Goal: Task Accomplishment & Management: Manage account settings

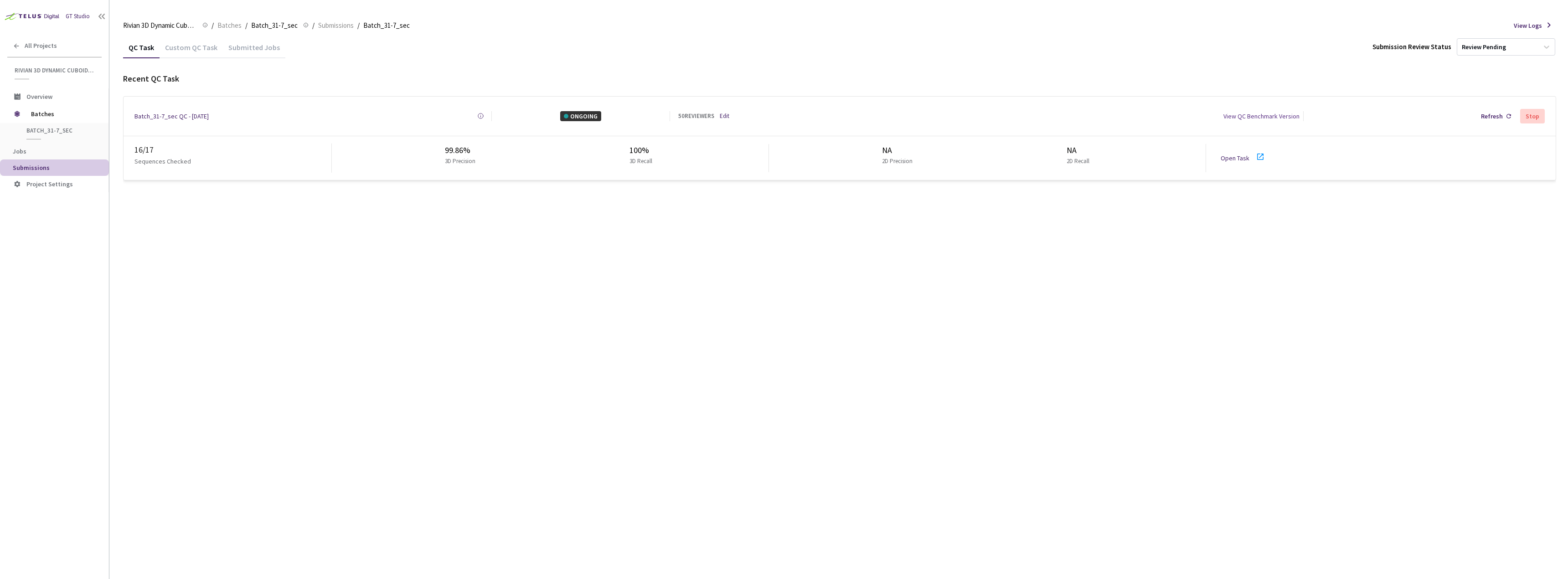
click at [1221, 154] on link "Open Task" at bounding box center [1235, 158] width 29 height 8
click at [727, 114] on link "Edit" at bounding box center [724, 116] width 10 height 9
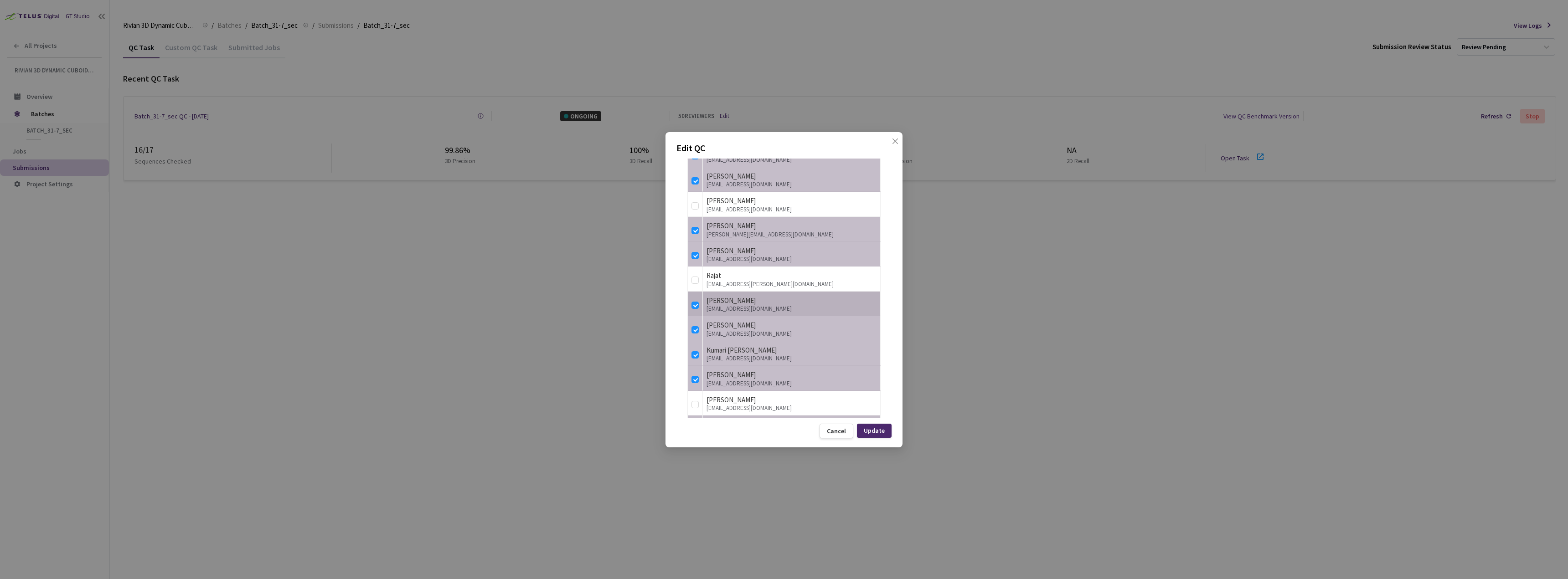
scroll to position [1540, 0]
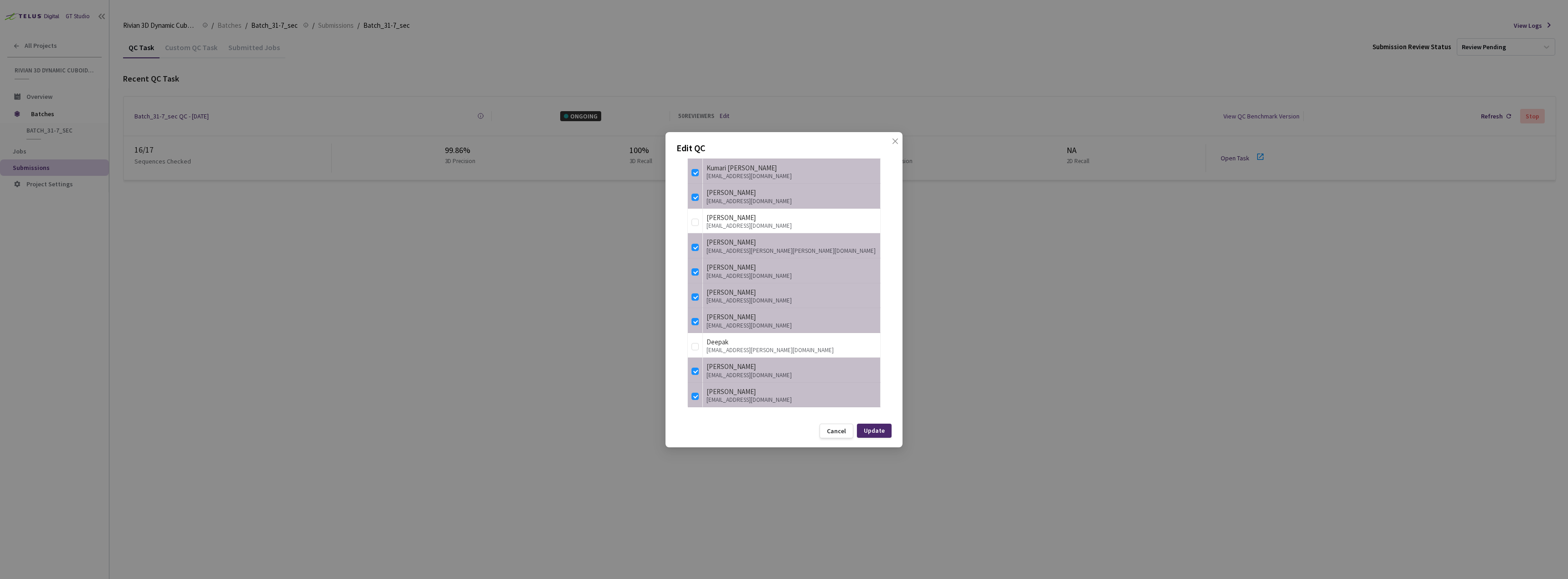
click at [1026, 311] on div "Edit QC QC Details QC Name Batch_31-7_sec QC - 21 Aug, 2025 Sample Percentage 6…" at bounding box center [784, 289] width 1568 height 579
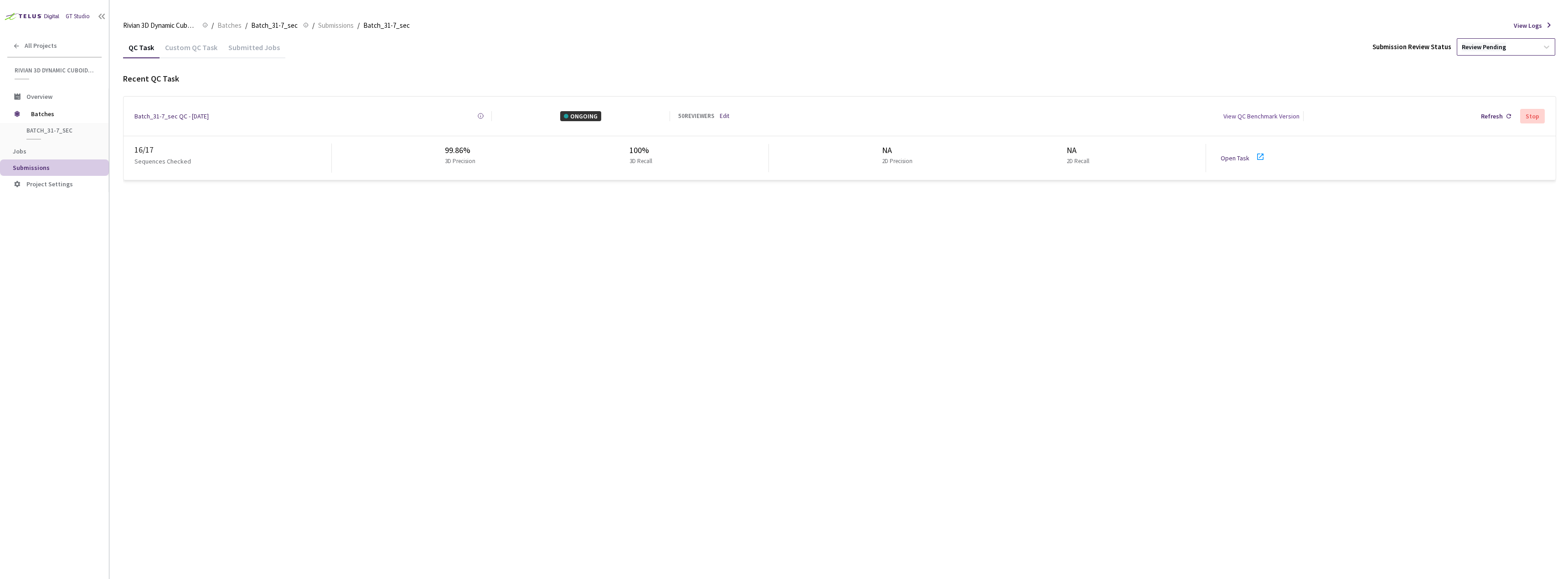
click at [1505, 45] on div "Review Pending" at bounding box center [1483, 48] width 44 height 9
click at [722, 118] on link "Edit" at bounding box center [724, 116] width 10 height 9
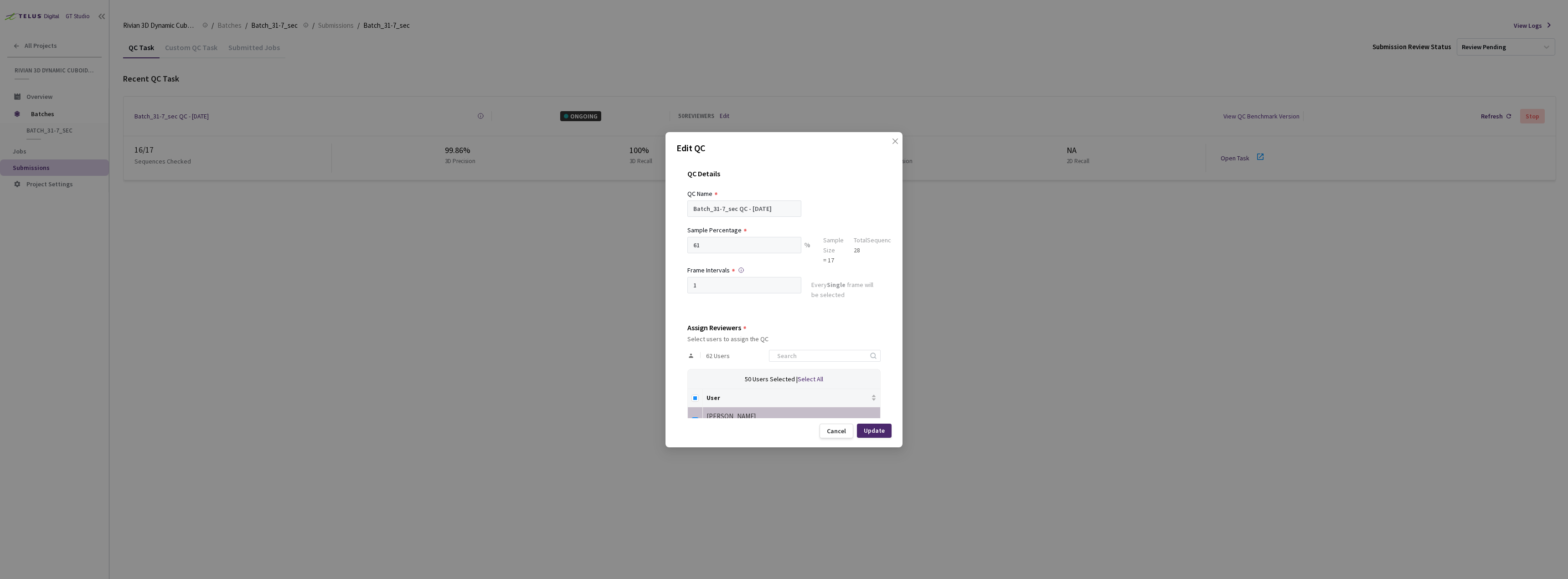
scroll to position [35, 0]
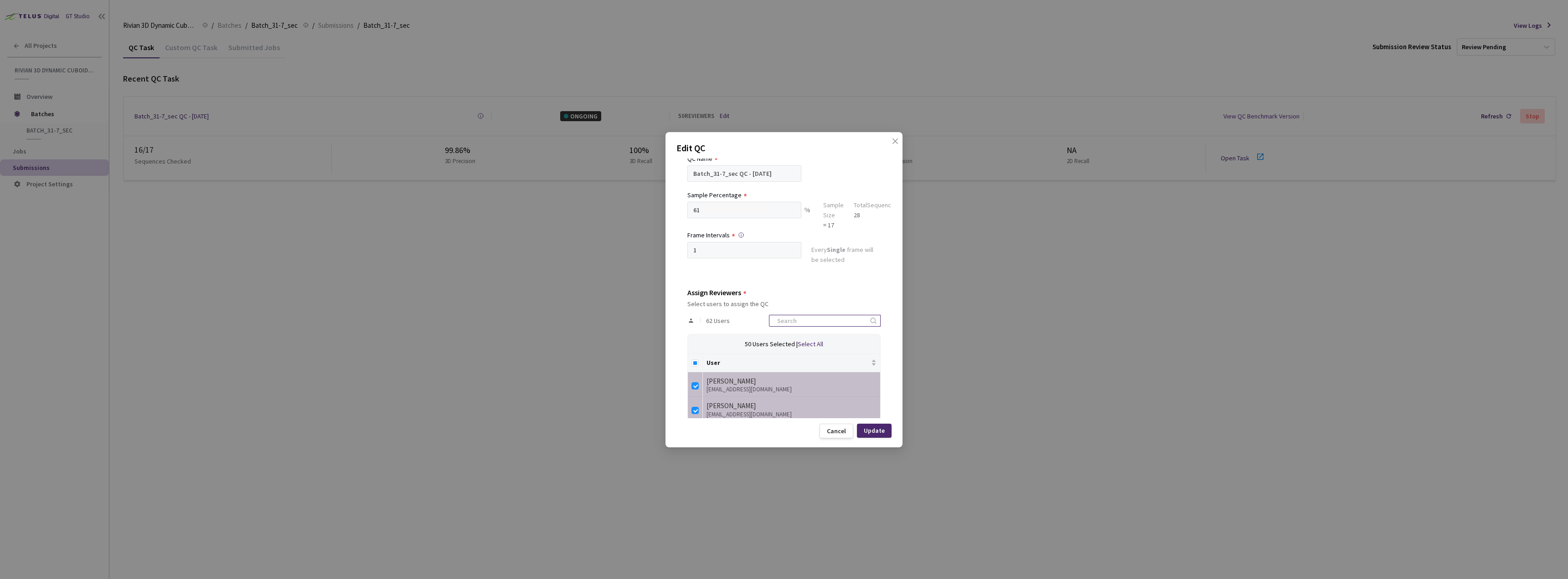
click at [795, 319] on input at bounding box center [820, 320] width 97 height 11
type input "st"
checkbox input "true"
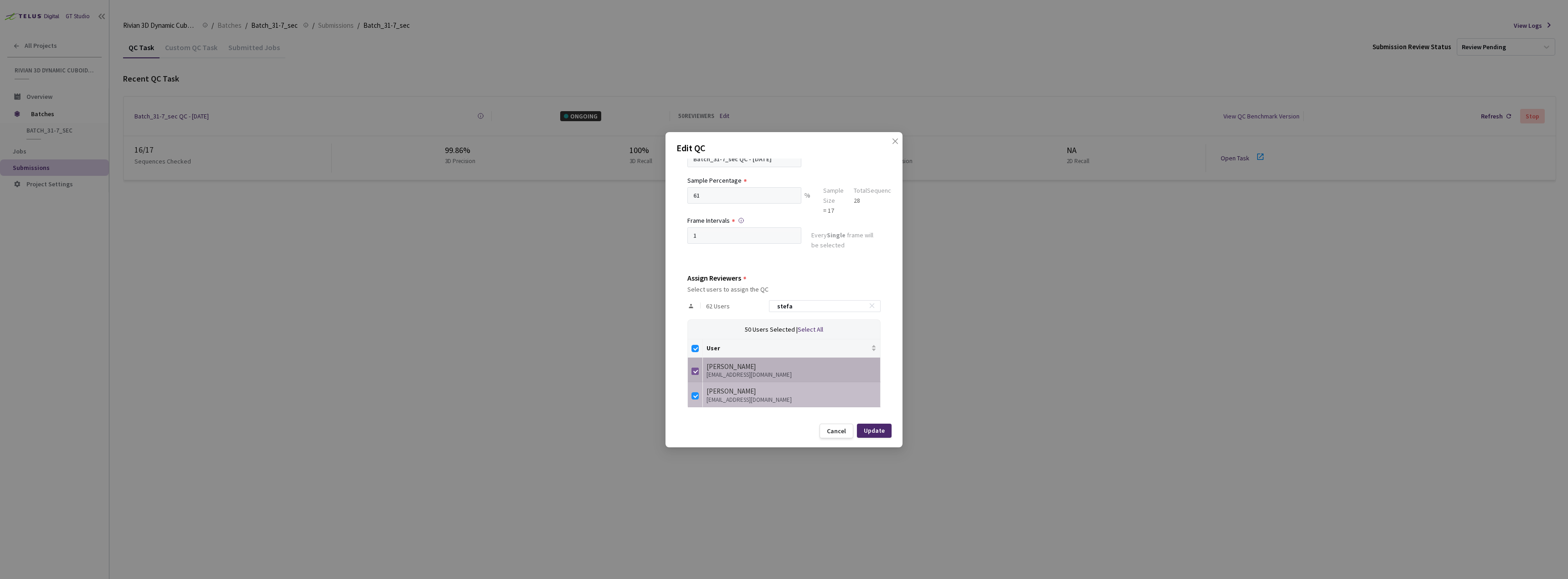
type input "stefa"
click at [694, 369] on input "checkbox" at bounding box center [695, 371] width 7 height 7
checkbox input "false"
click at [875, 428] on div "Update" at bounding box center [874, 430] width 21 height 7
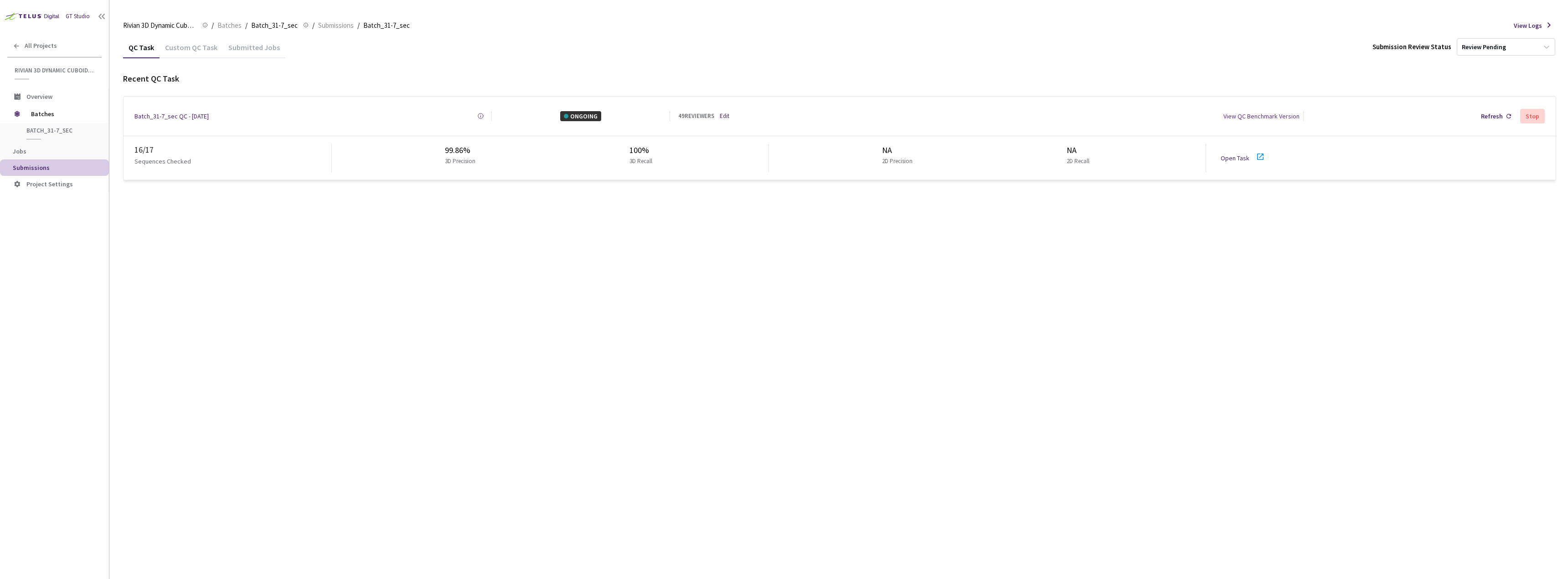
click at [1241, 155] on link "Open Task" at bounding box center [1235, 158] width 29 height 8
click at [729, 116] on link "Edit" at bounding box center [724, 116] width 10 height 9
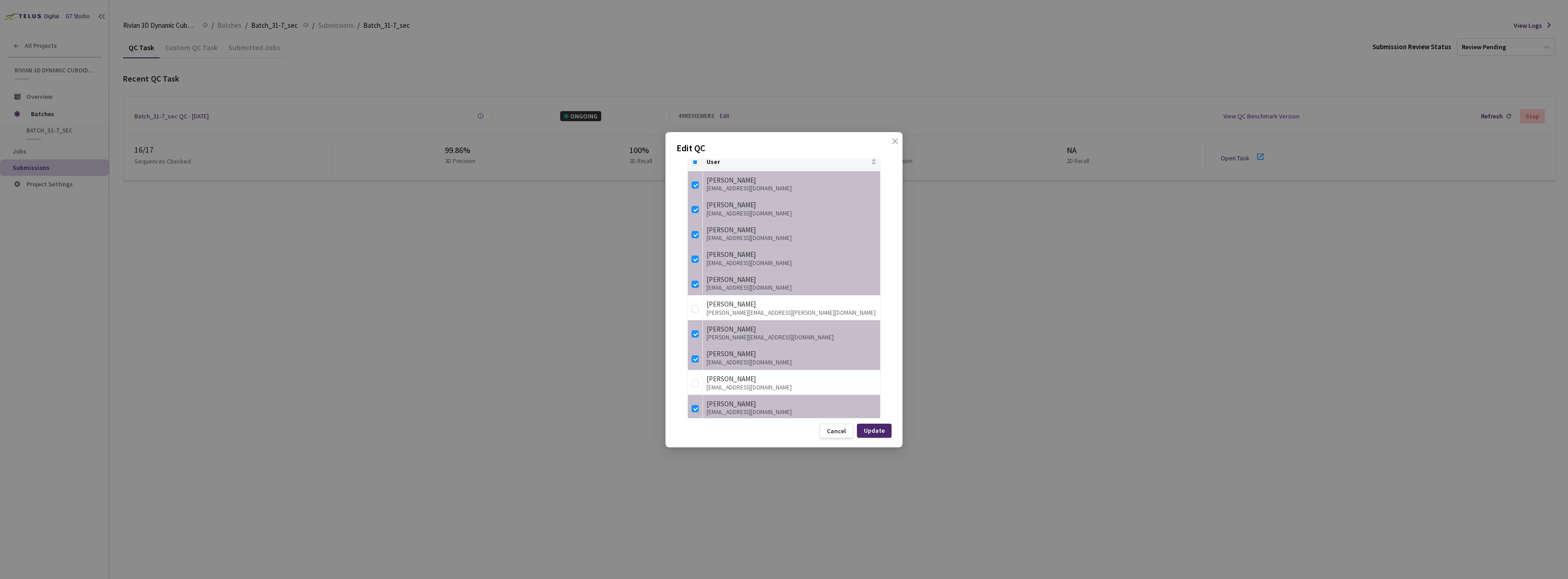
scroll to position [0, 0]
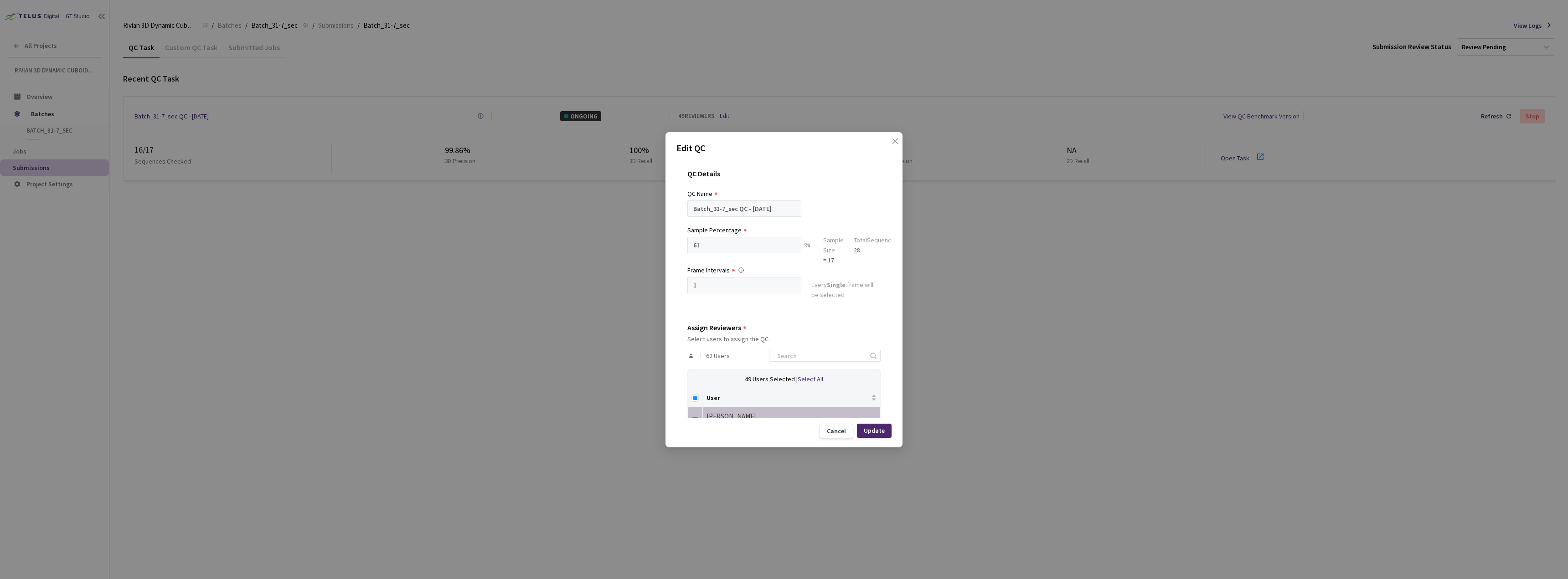
click at [709, 357] on span "62 Users" at bounding box center [718, 356] width 24 height 7
click at [785, 357] on input at bounding box center [820, 355] width 97 height 11
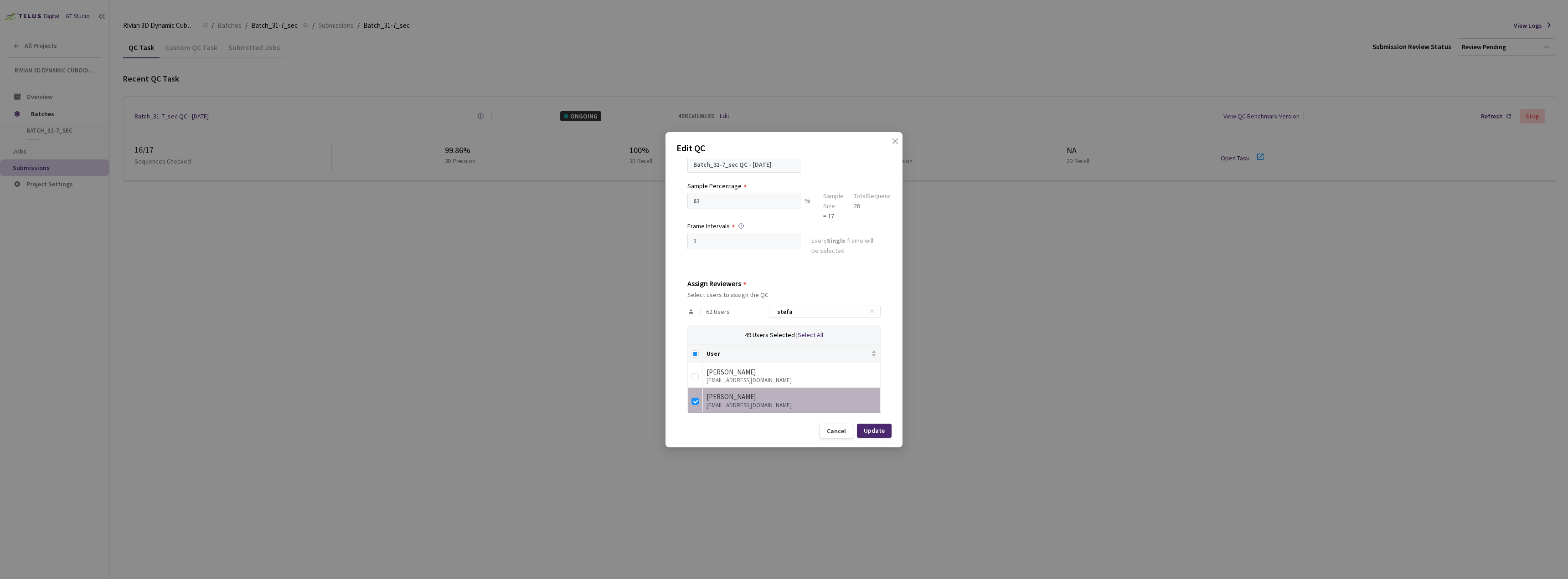
scroll to position [50, 0]
type input "stefa"
click at [694, 369] on input "checkbox" at bounding box center [695, 371] width 7 height 7
checkbox input "true"
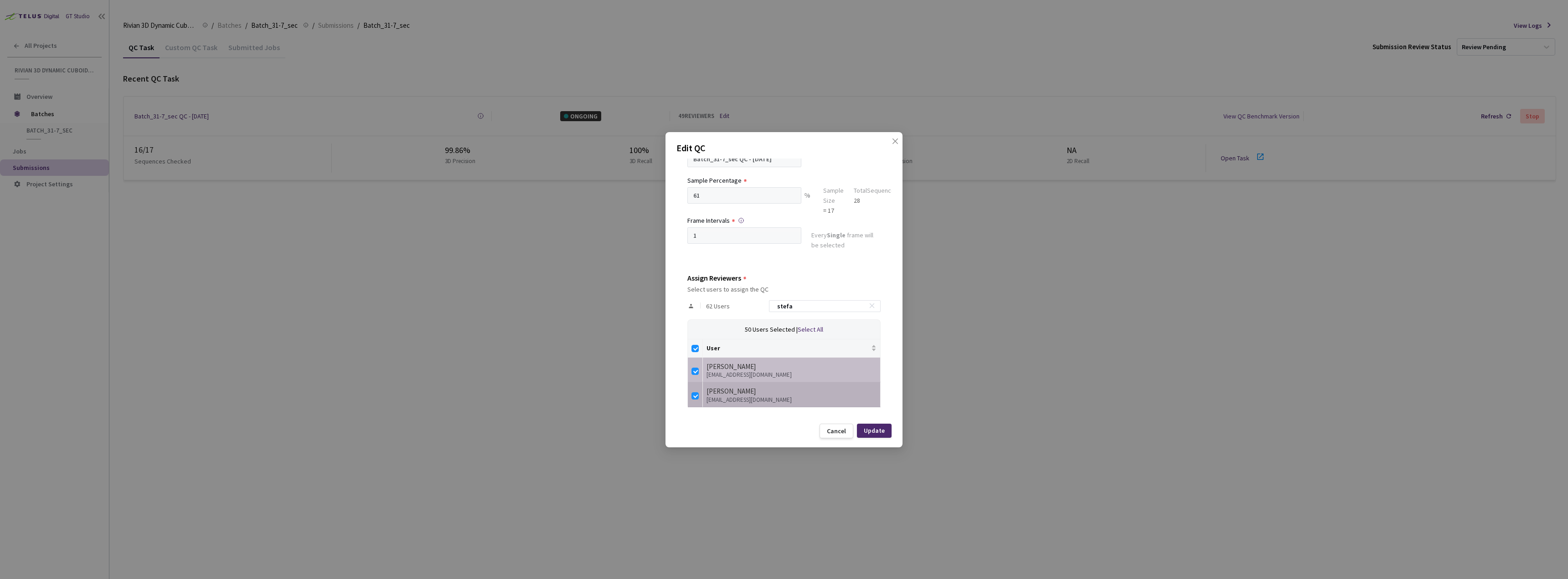
click at [699, 392] on td at bounding box center [695, 395] width 15 height 25
click at [878, 434] on div "Update" at bounding box center [874, 430] width 35 height 14
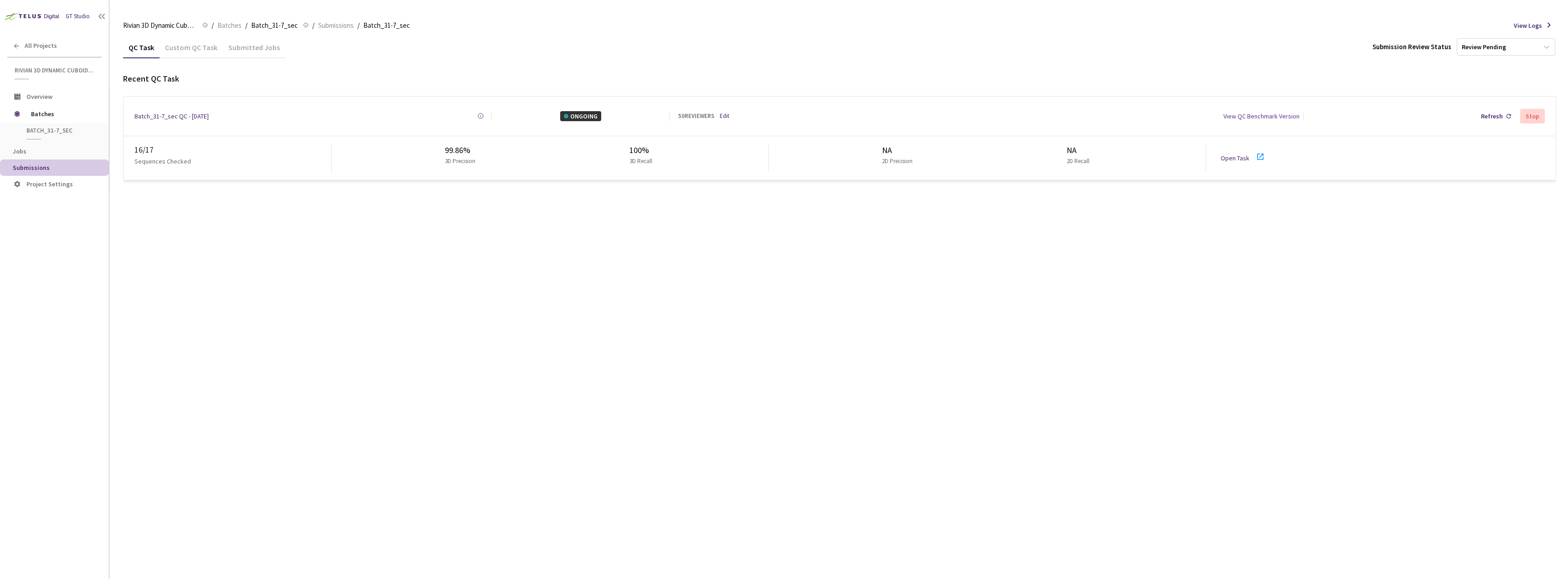
click at [191, 44] on div "Custom QC Task" at bounding box center [190, 51] width 63 height 16
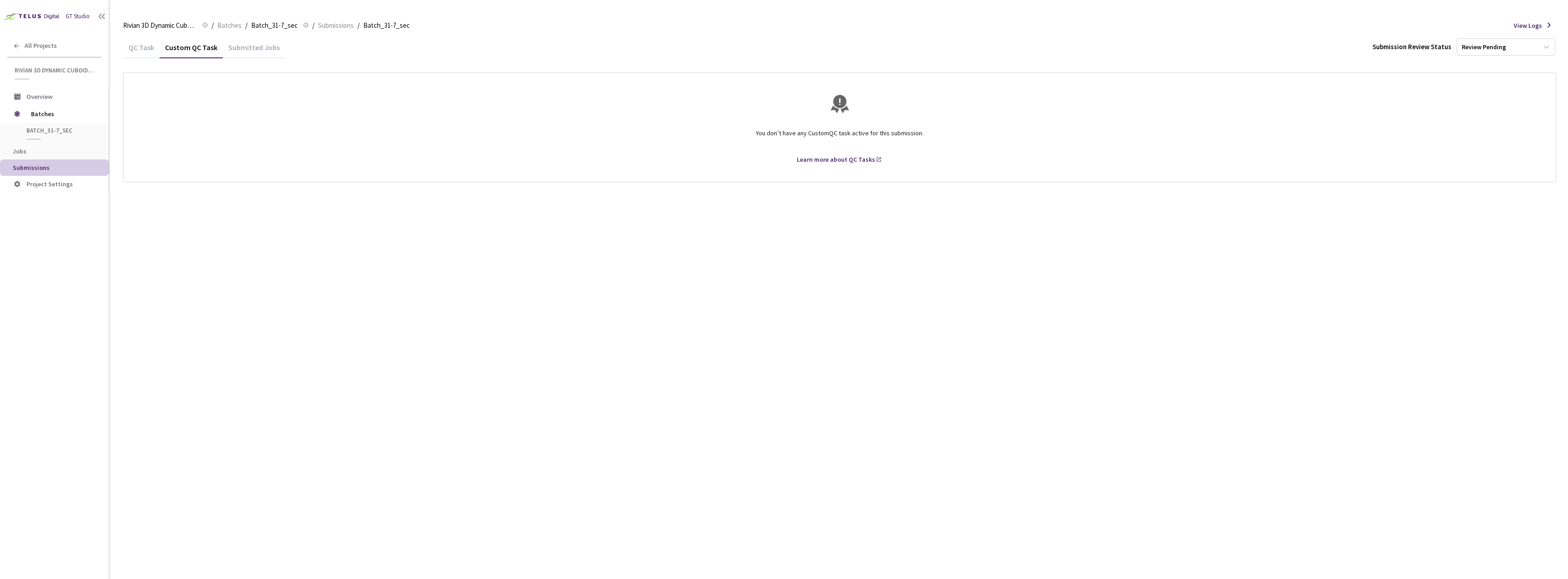
click at [250, 50] on div "Submitted Jobs" at bounding box center [254, 51] width 62 height 16
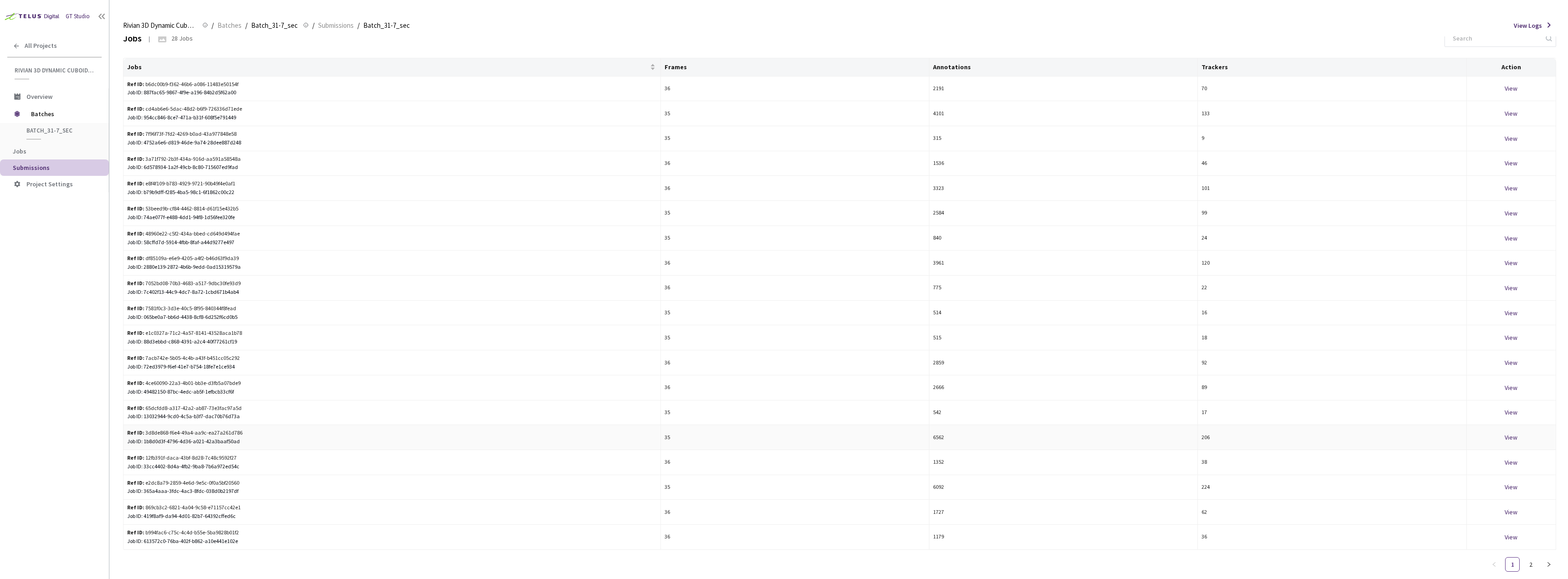
drag, startPoint x: 537, startPoint y: 72, endPoint x: 525, endPoint y: 435, distance: 363.2
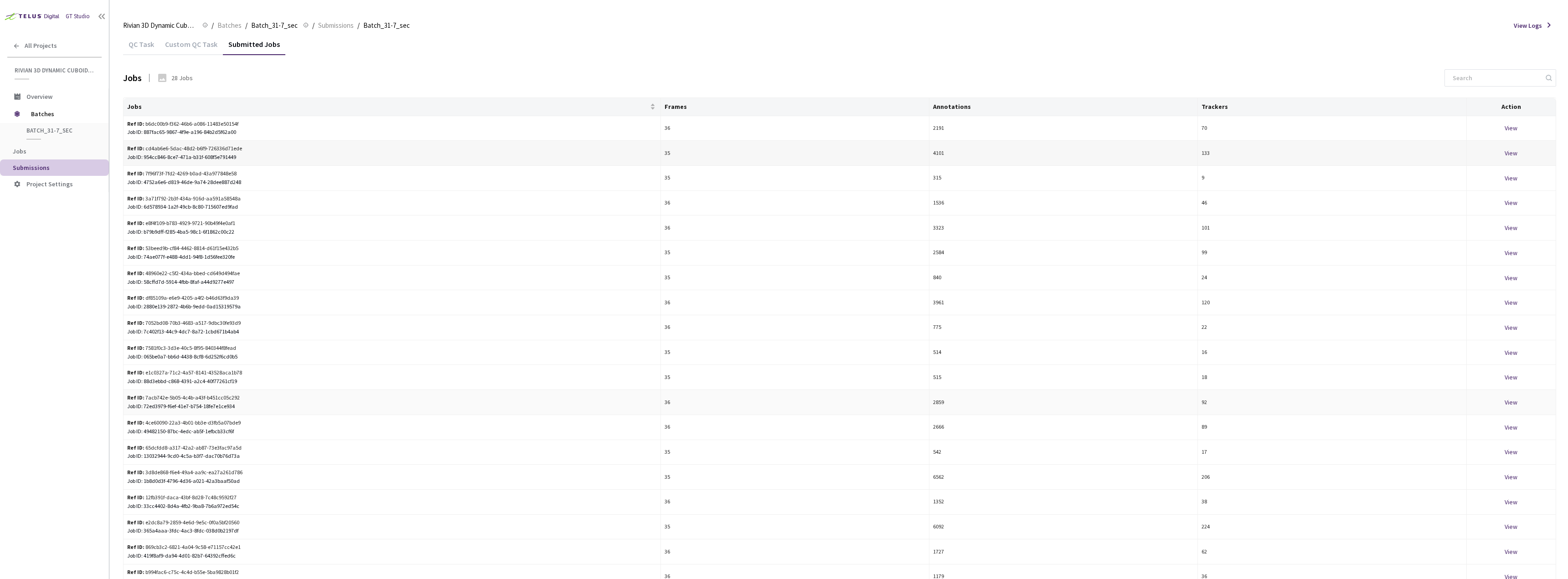
scroll to position [0, 0]
click at [147, 52] on div "QC Task" at bounding box center [141, 51] width 36 height 16
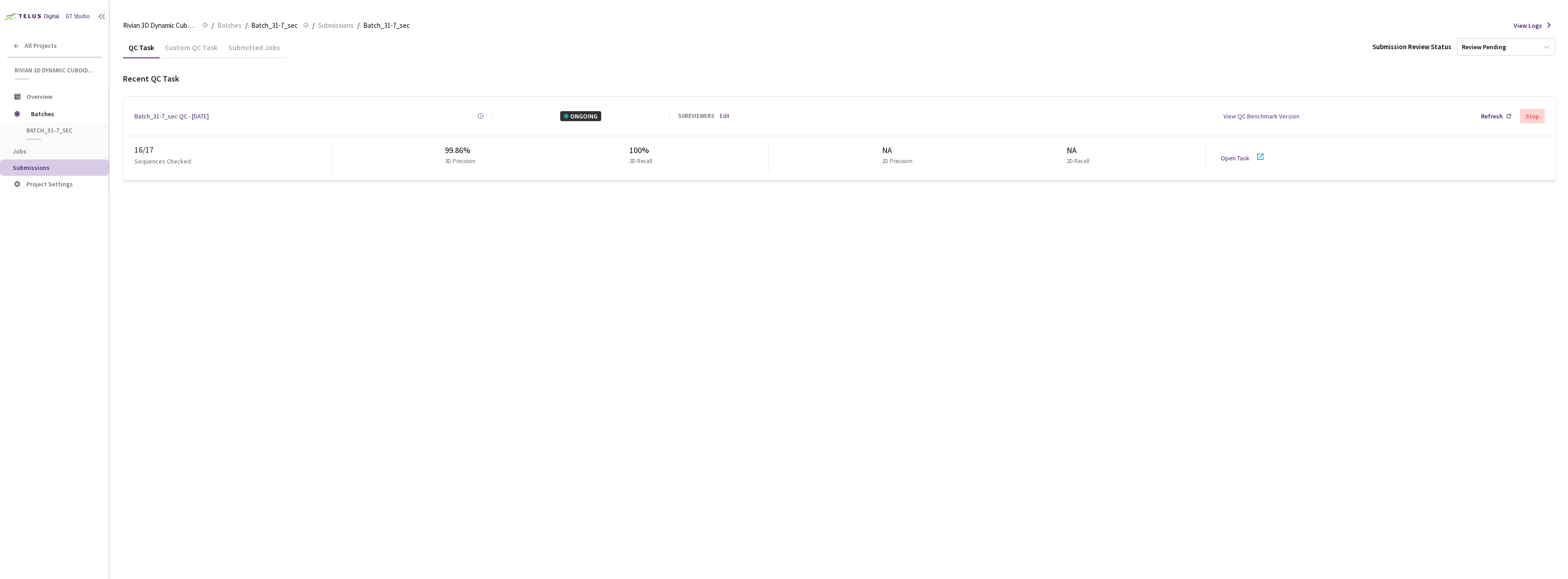
click at [187, 53] on div "Custom QC Task" at bounding box center [190, 51] width 63 height 16
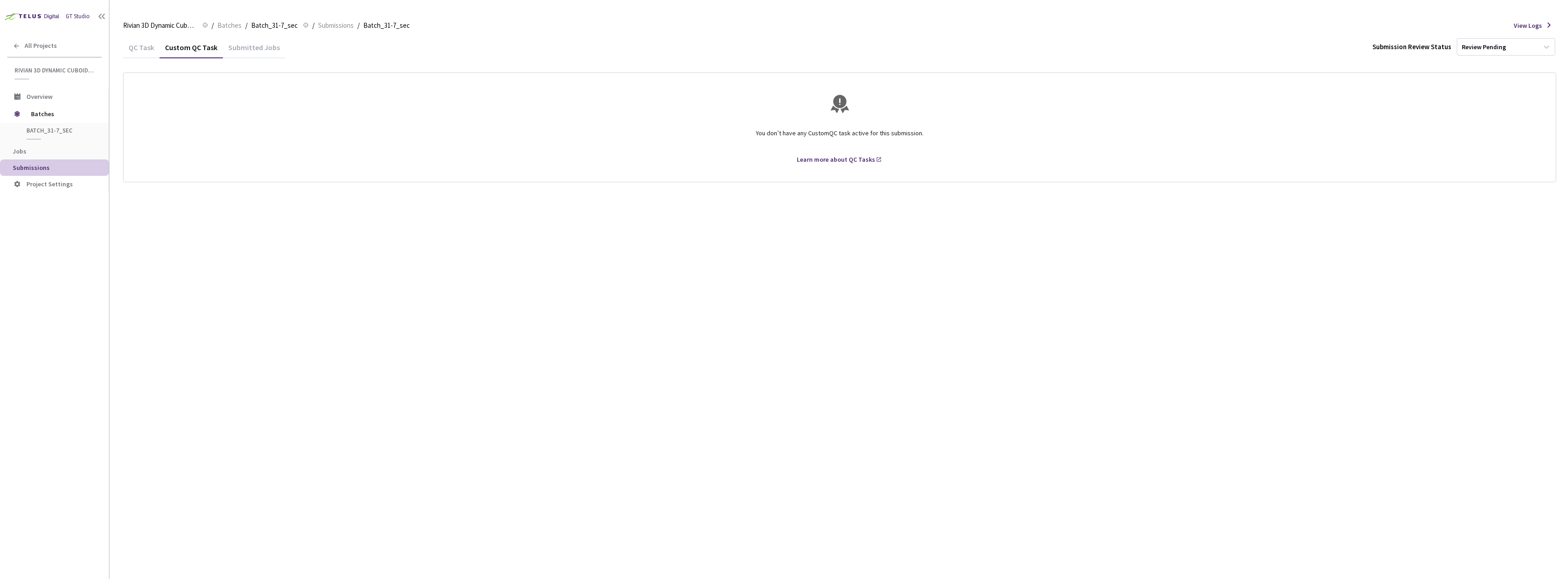
click at [145, 45] on div "QC Task" at bounding box center [141, 51] width 36 height 16
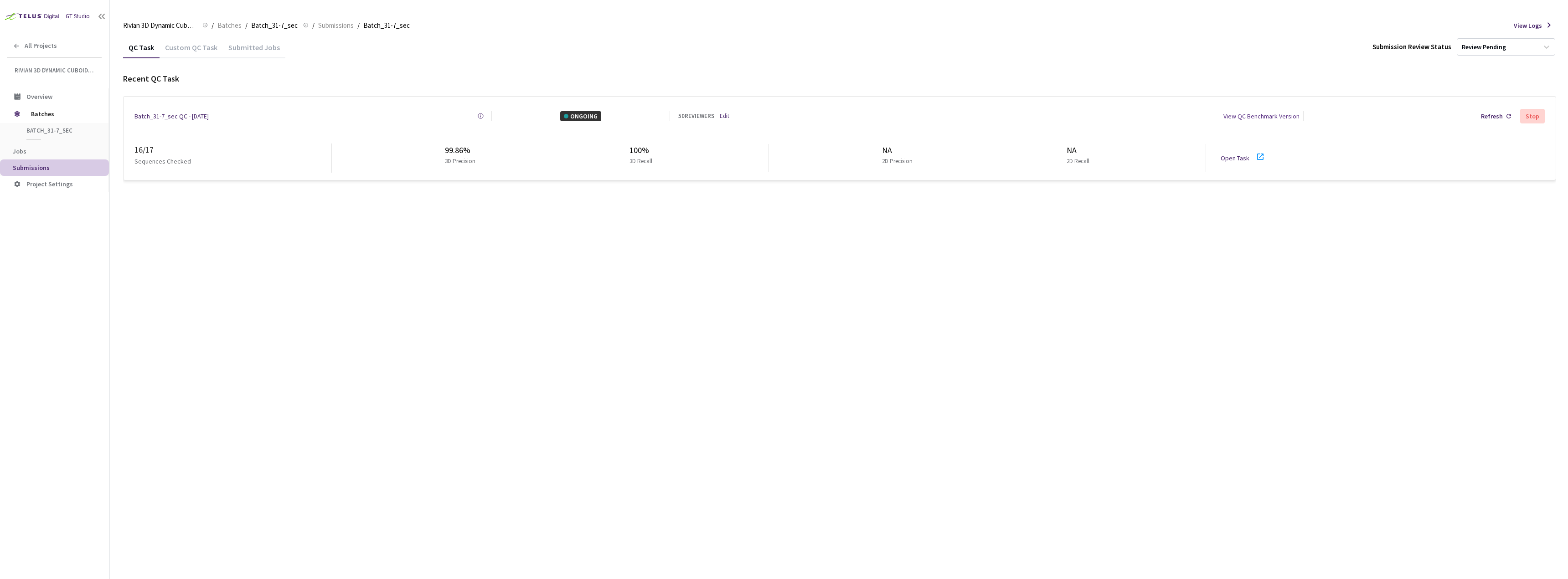
click at [1274, 116] on div "View QC Benchmark Version" at bounding box center [1261, 115] width 76 height 10
click at [723, 116] on link "Edit" at bounding box center [724, 116] width 10 height 9
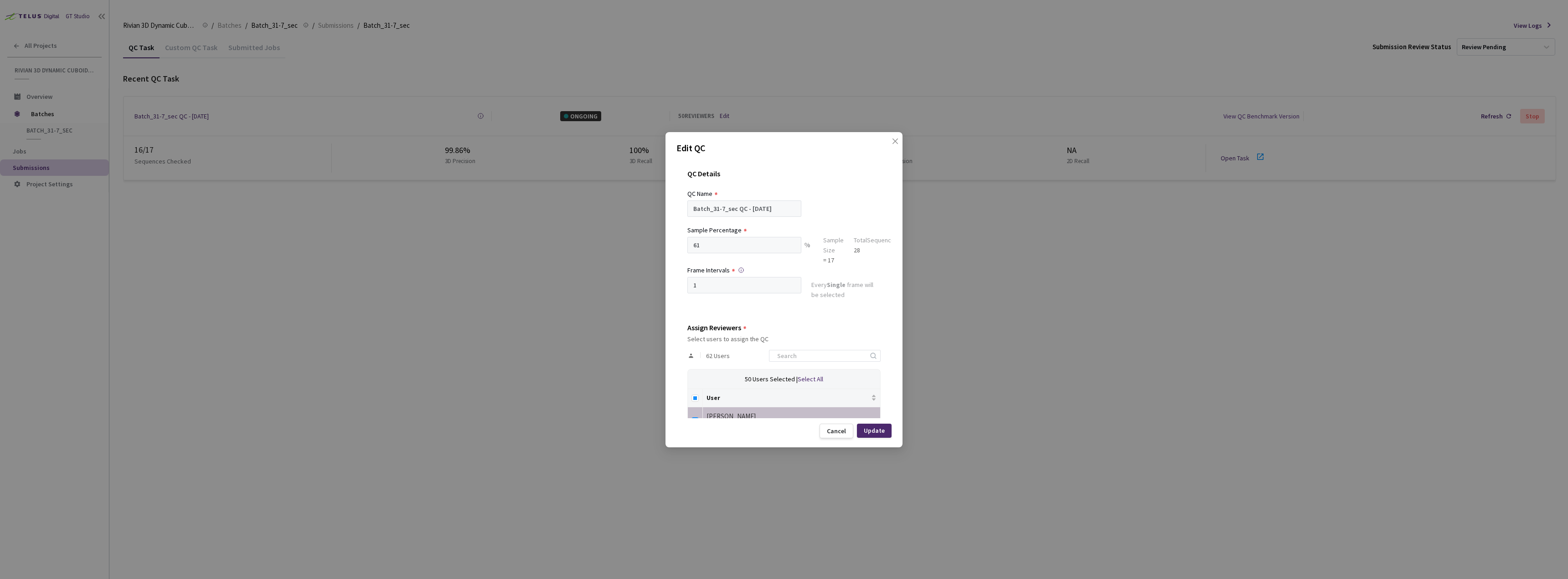
click at [812, 381] on span "Select All" at bounding box center [810, 378] width 25 height 8
checkbox input "true"
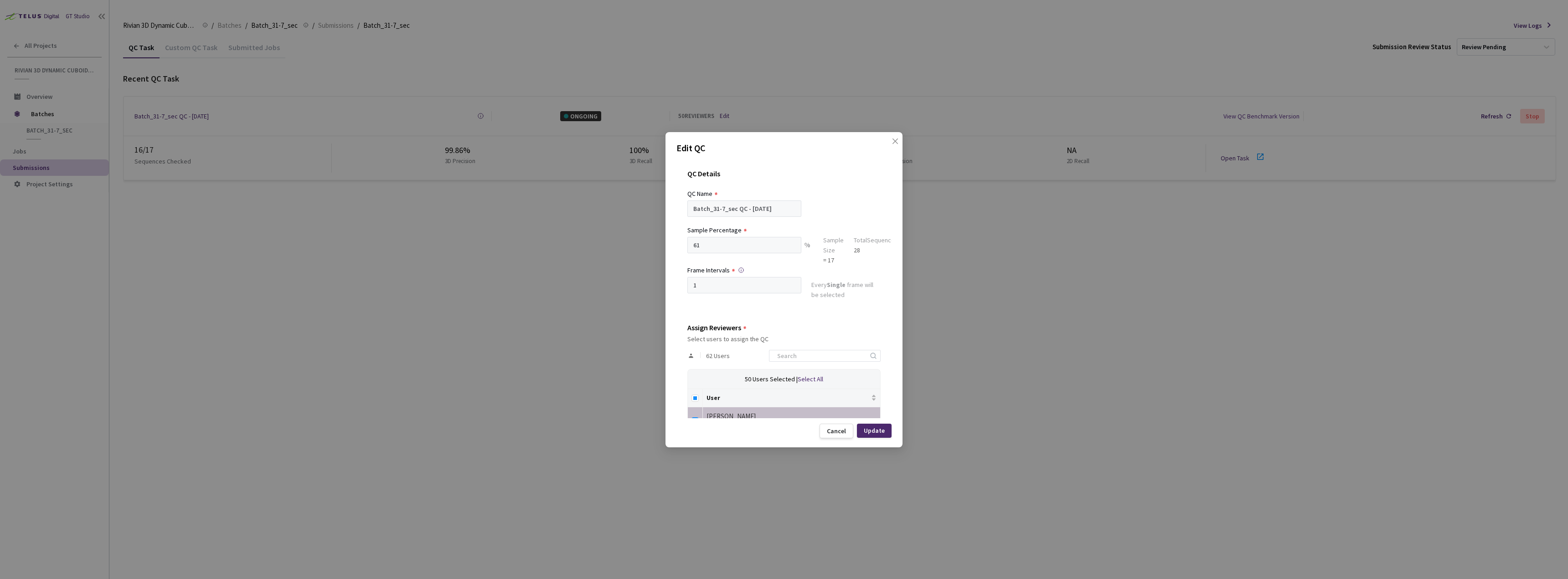
checkbox input "true"
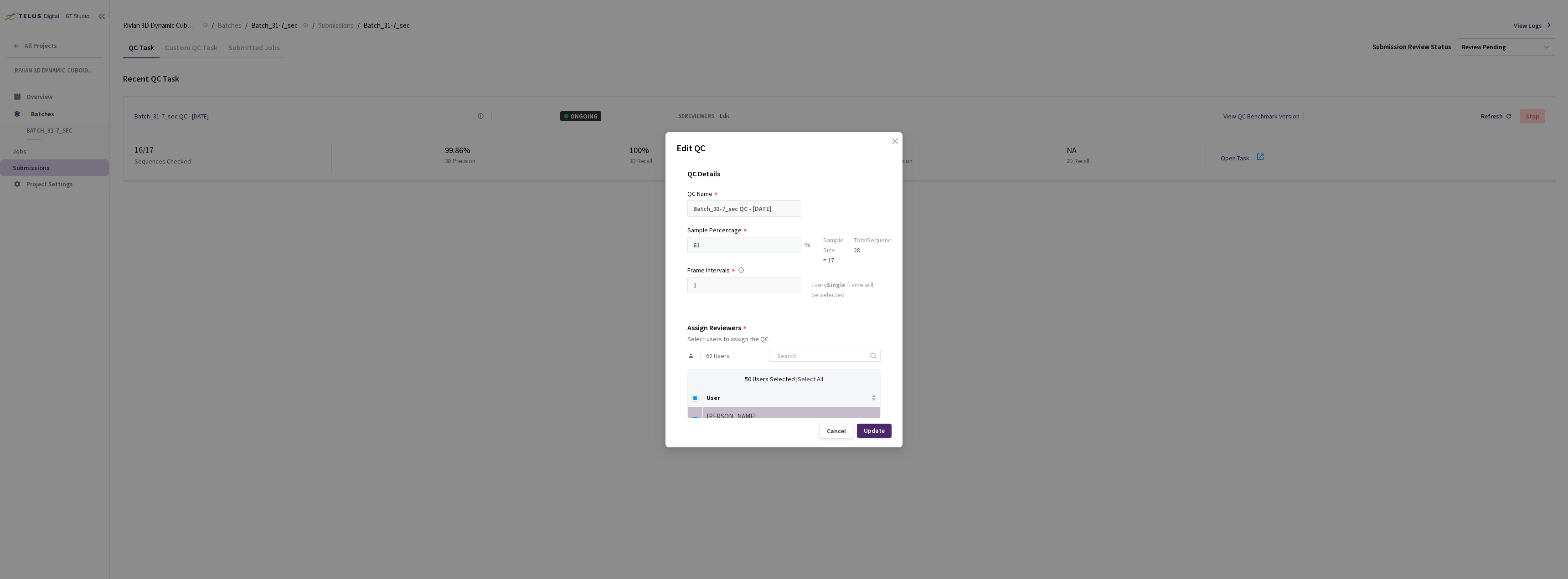
checkbox input "true"
click at [812, 381] on span "Select All" at bounding box center [810, 378] width 25 height 8
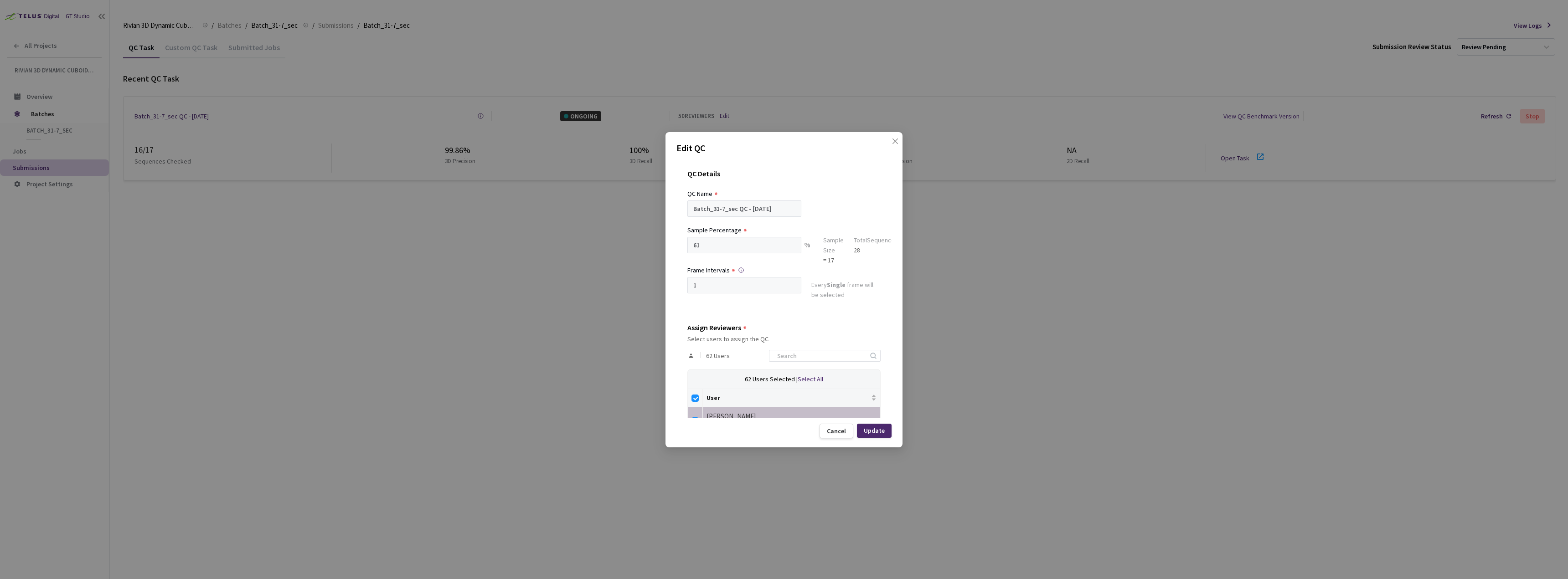
checkbox input "false"
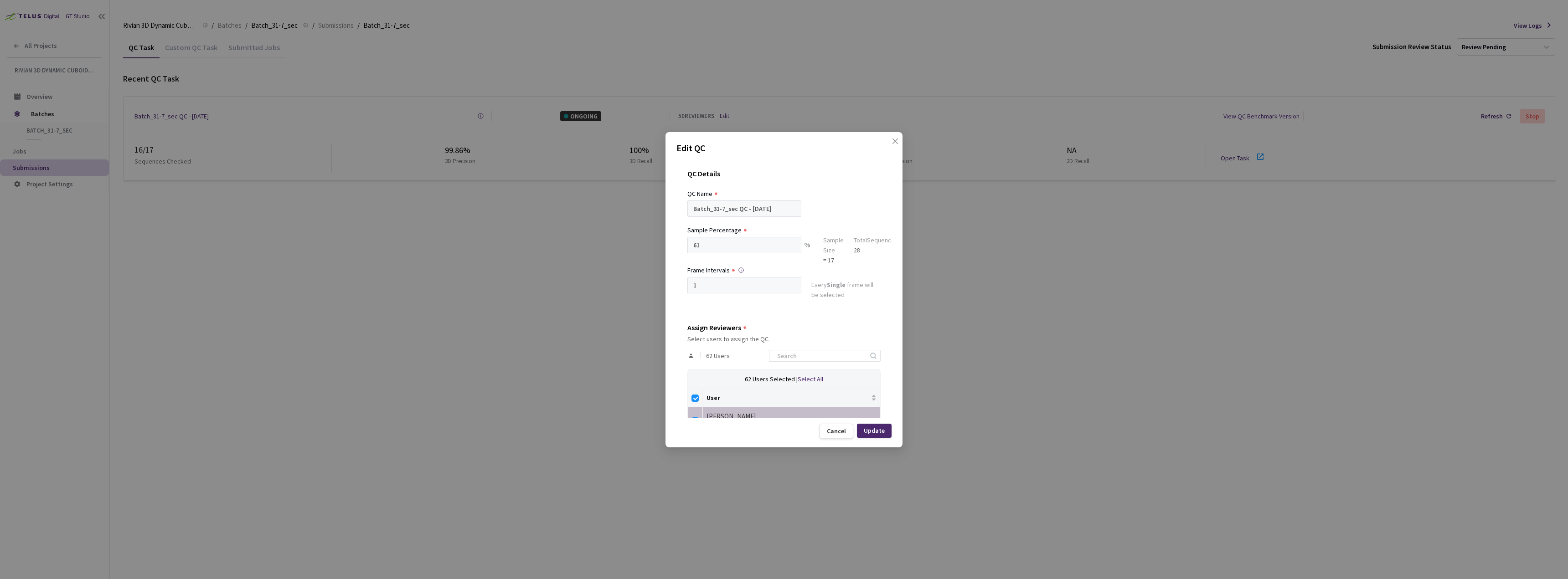
checkbox input "false"
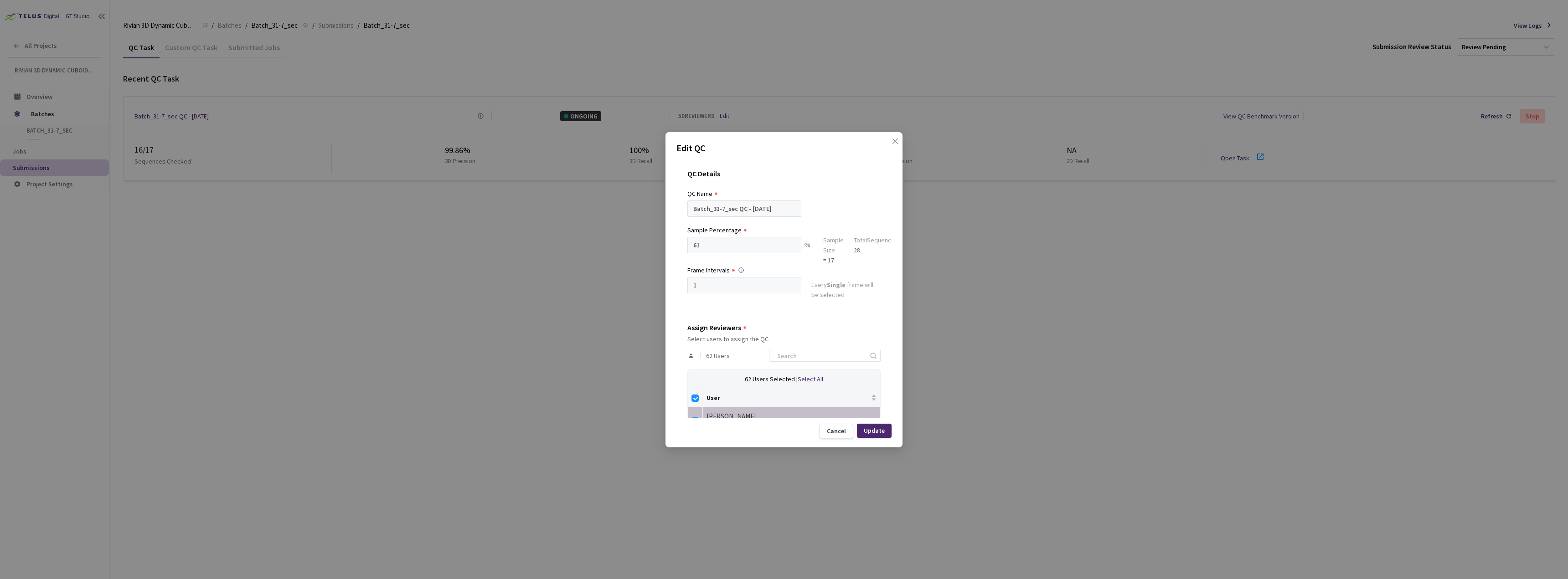
checkbox input "false"
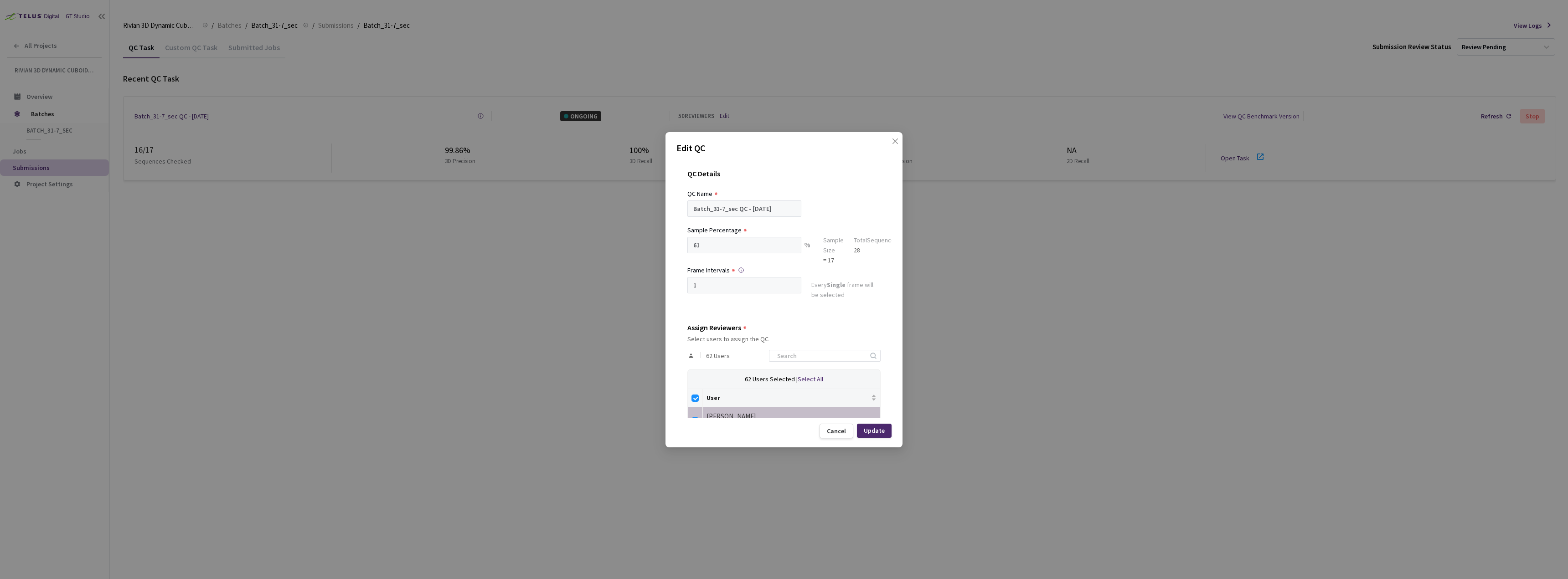
checkbox input "false"
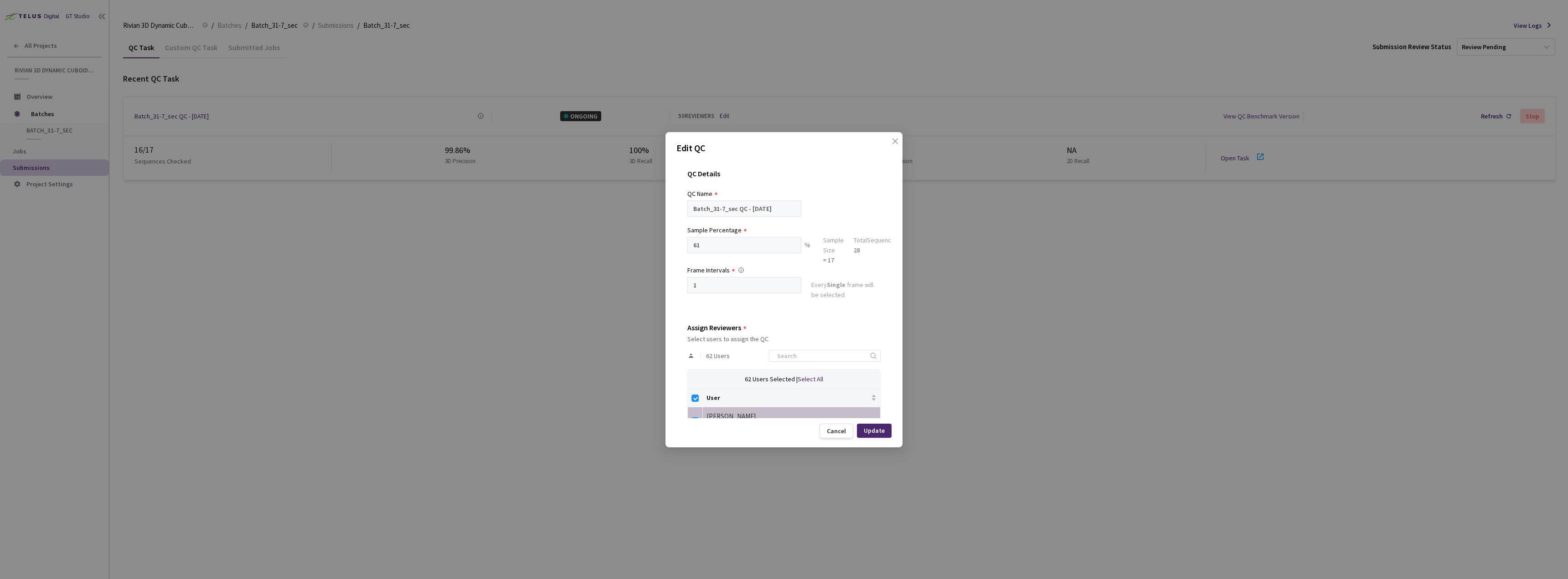
checkbox input "false"
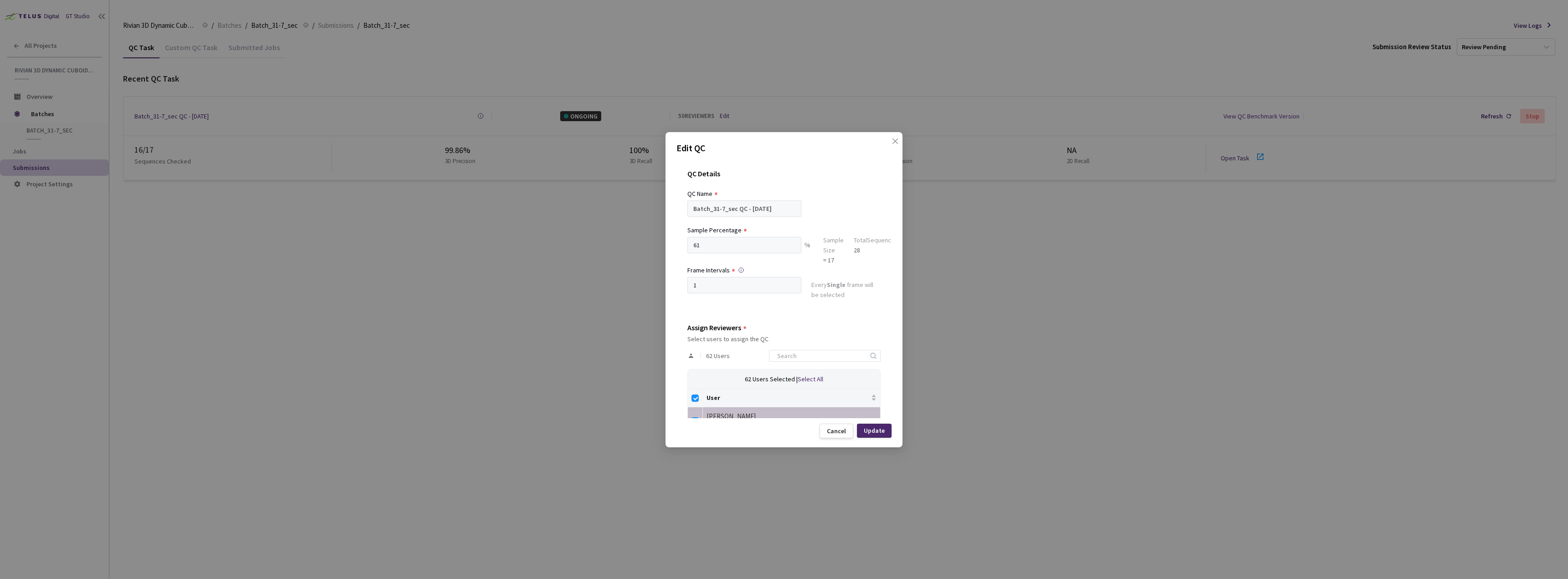
checkbox input "false"
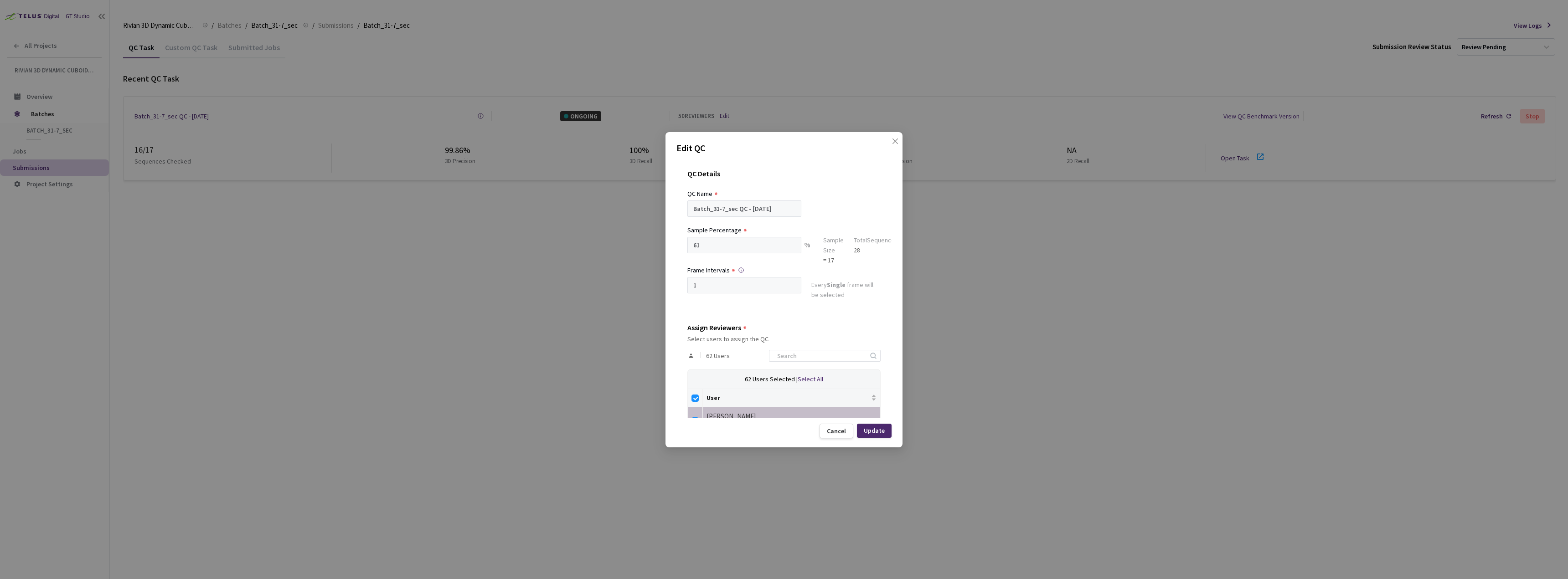
checkbox input "false"
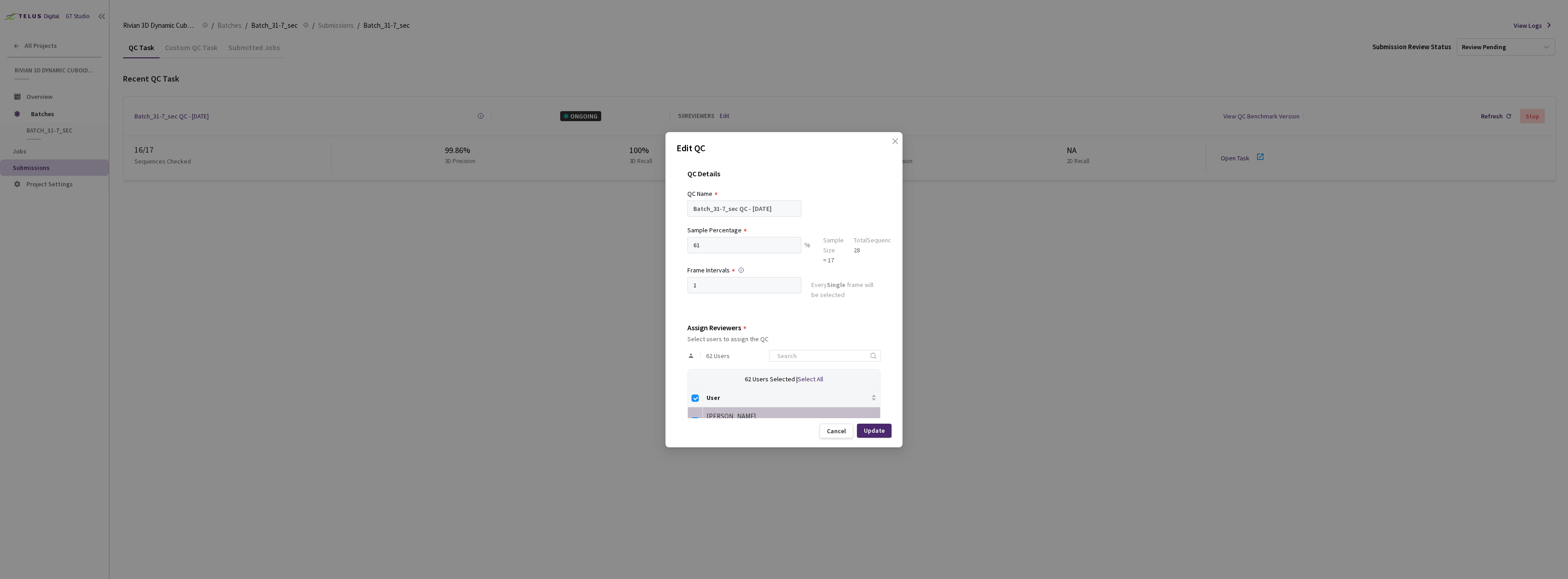
checkbox input "false"
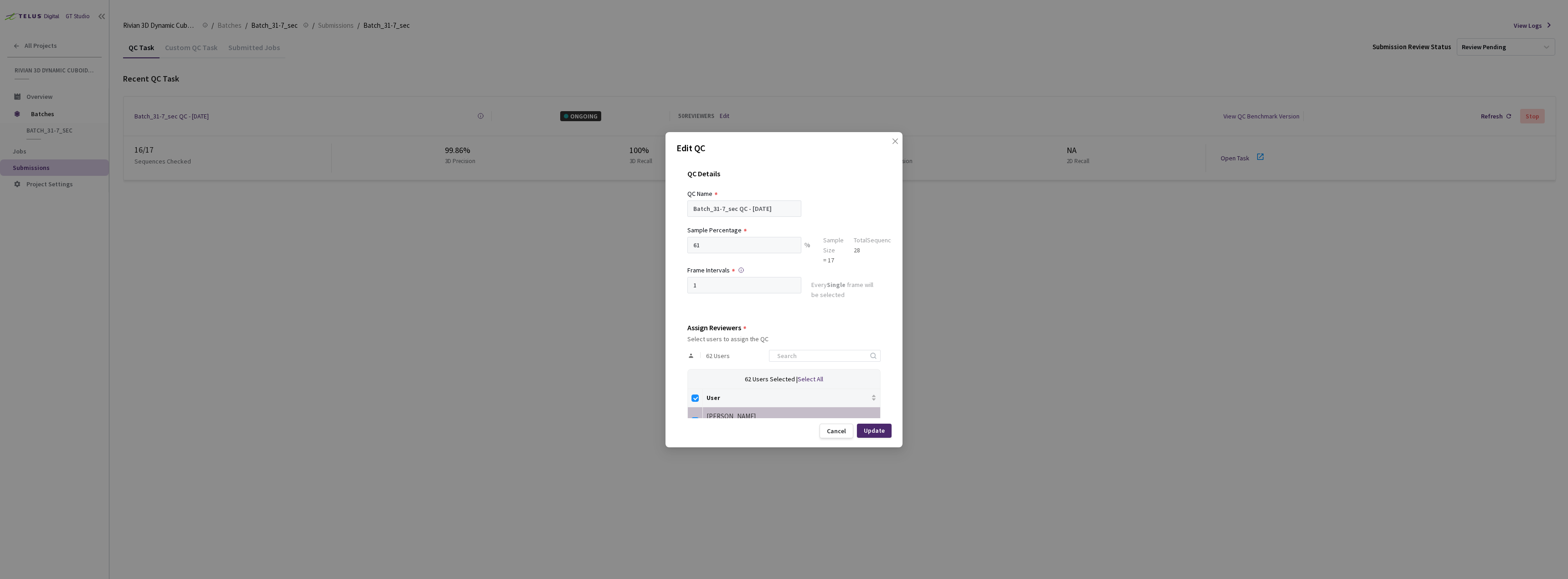
checkbox input "false"
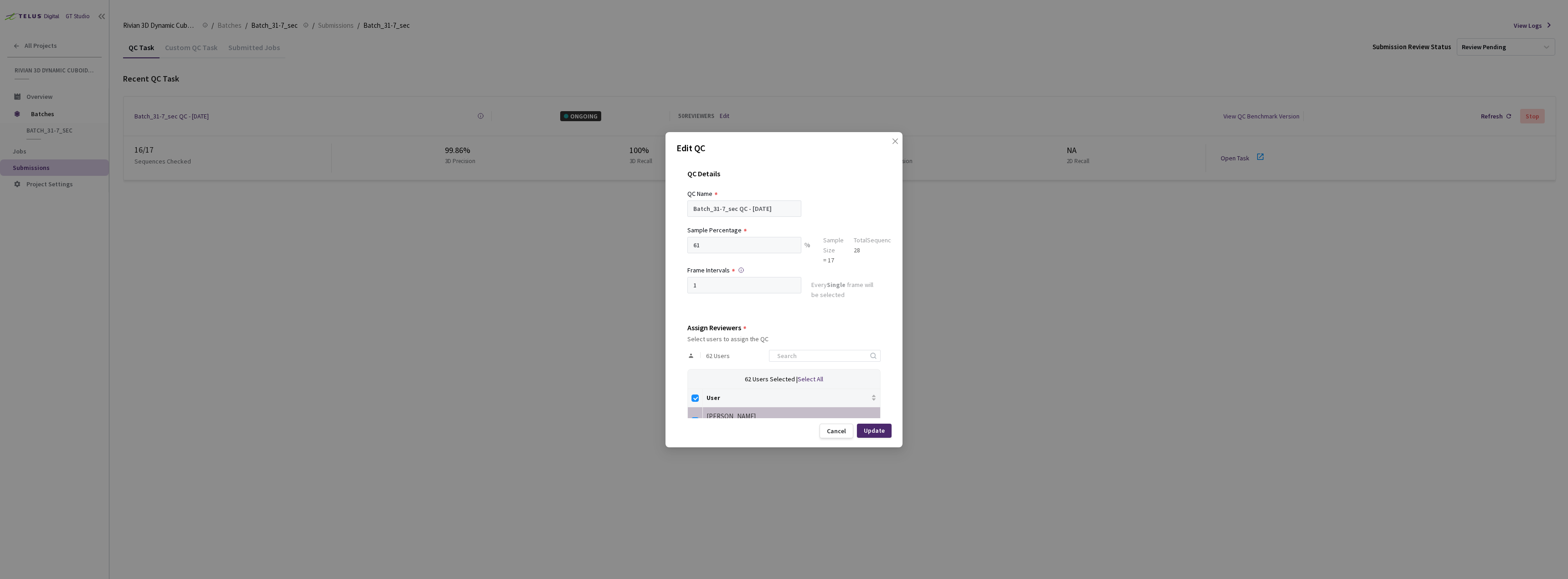
checkbox input "false"
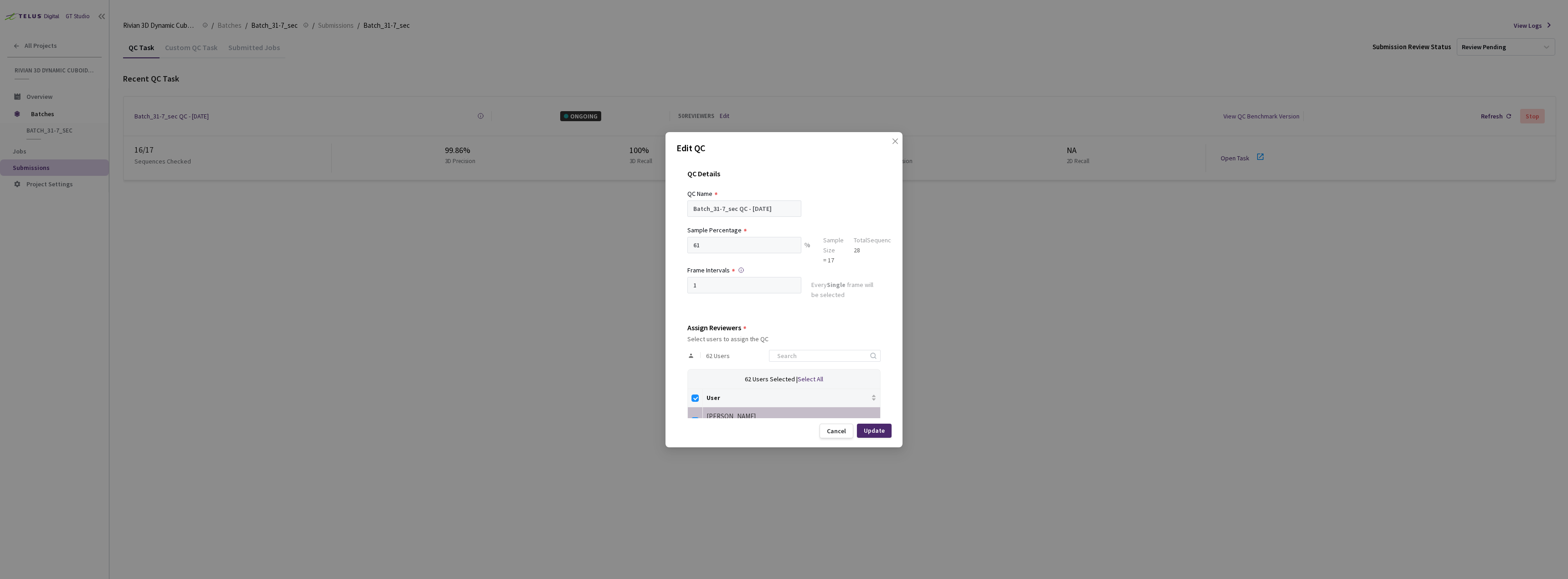
checkbox input "false"
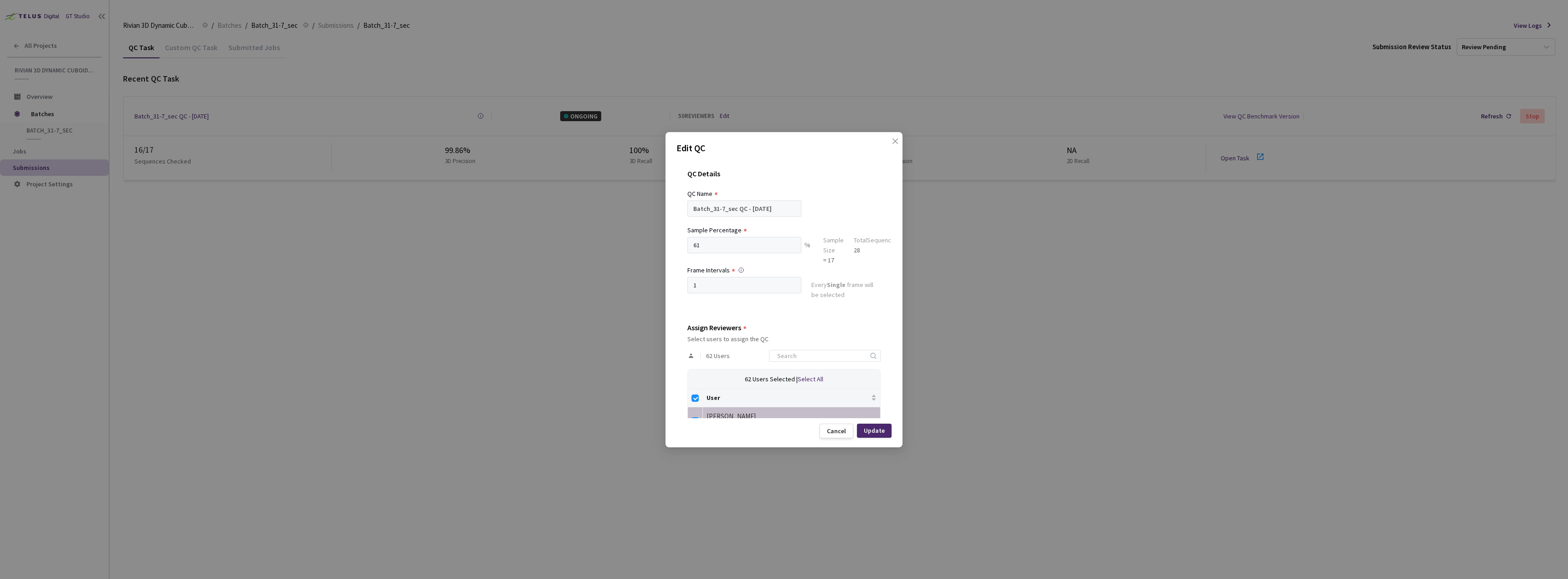
checkbox input "false"
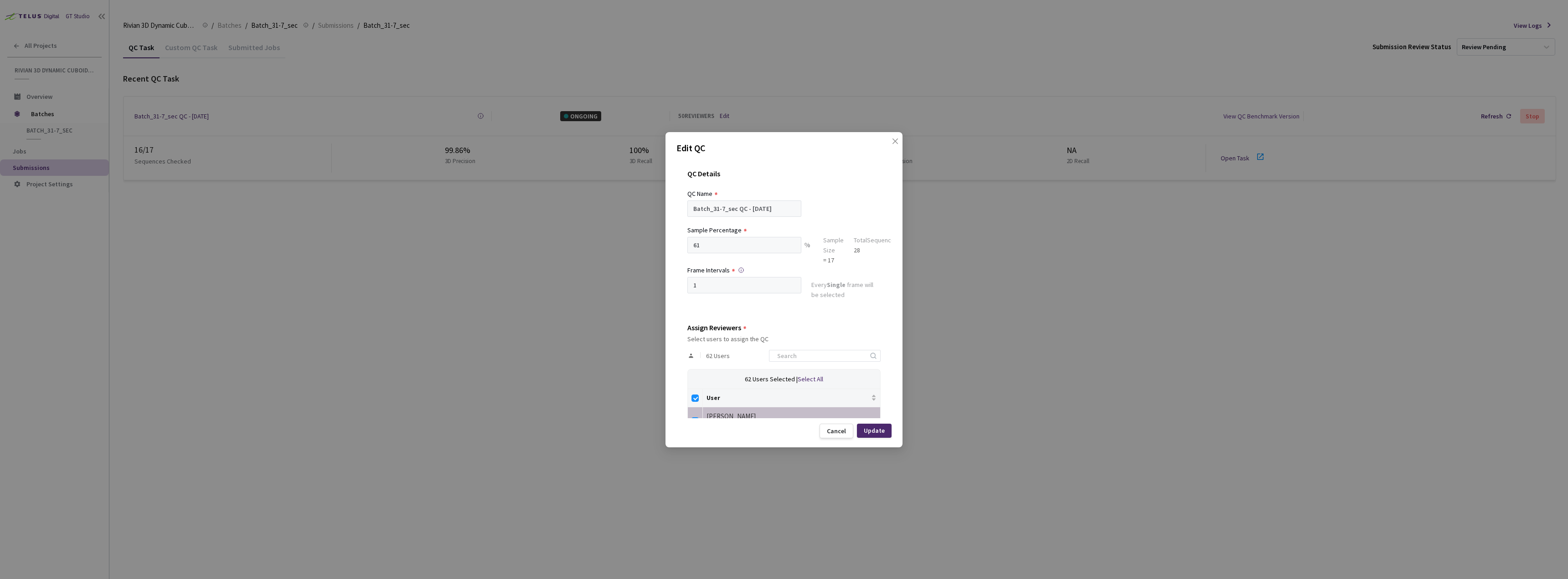
checkbox input "false"
click at [814, 355] on input at bounding box center [820, 355] width 97 height 11
drag, startPoint x: 792, startPoint y: 365, endPoint x: 795, endPoint y: 352, distance: 13.3
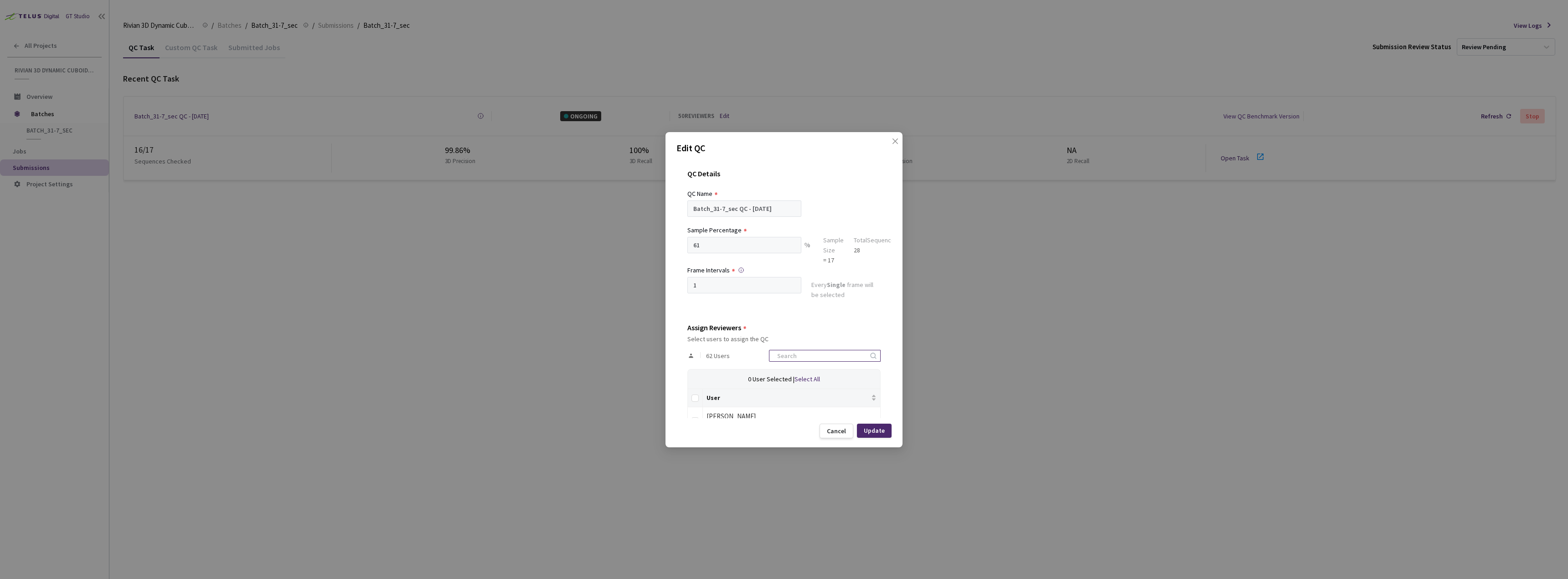
click at [795, 353] on div "62 Users" at bounding box center [784, 356] width 193 height 27
click at [795, 352] on input at bounding box center [820, 355] width 97 height 11
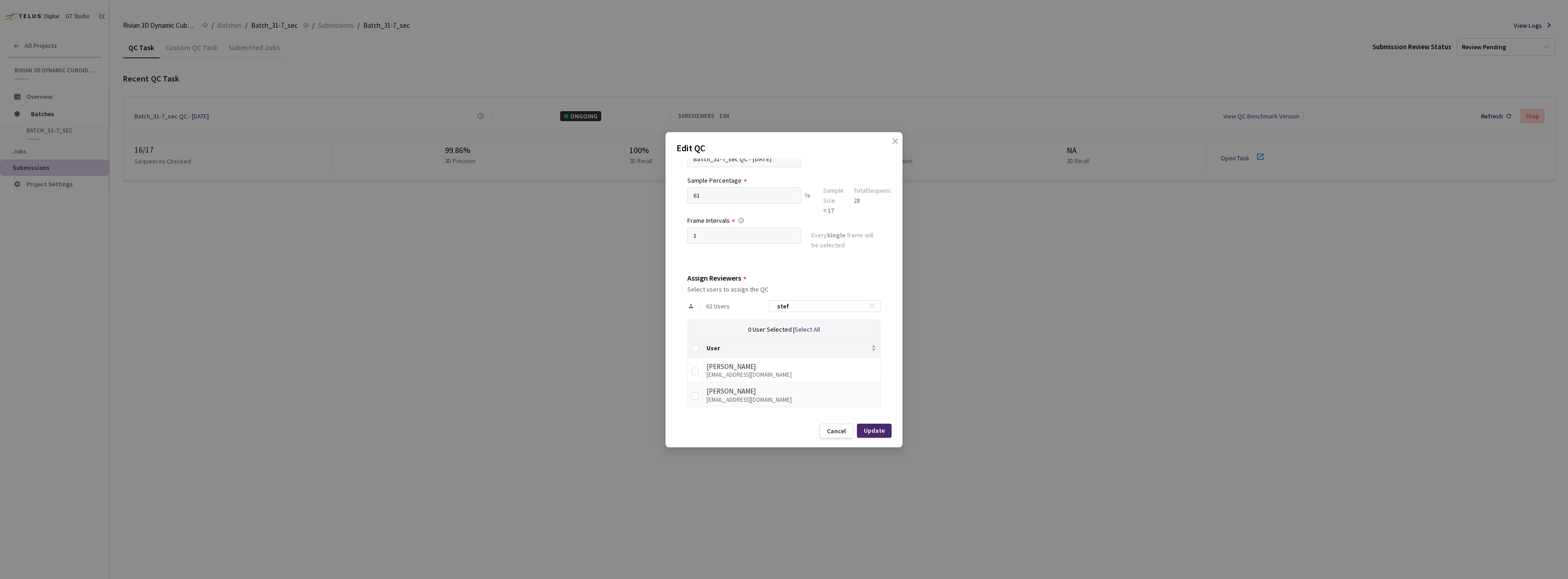
type input "stef"
click at [699, 391] on td at bounding box center [695, 395] width 15 height 25
click at [694, 397] on input "checkbox" at bounding box center [695, 396] width 7 height 7
checkbox input "true"
click at [881, 431] on div "Update" at bounding box center [874, 430] width 21 height 7
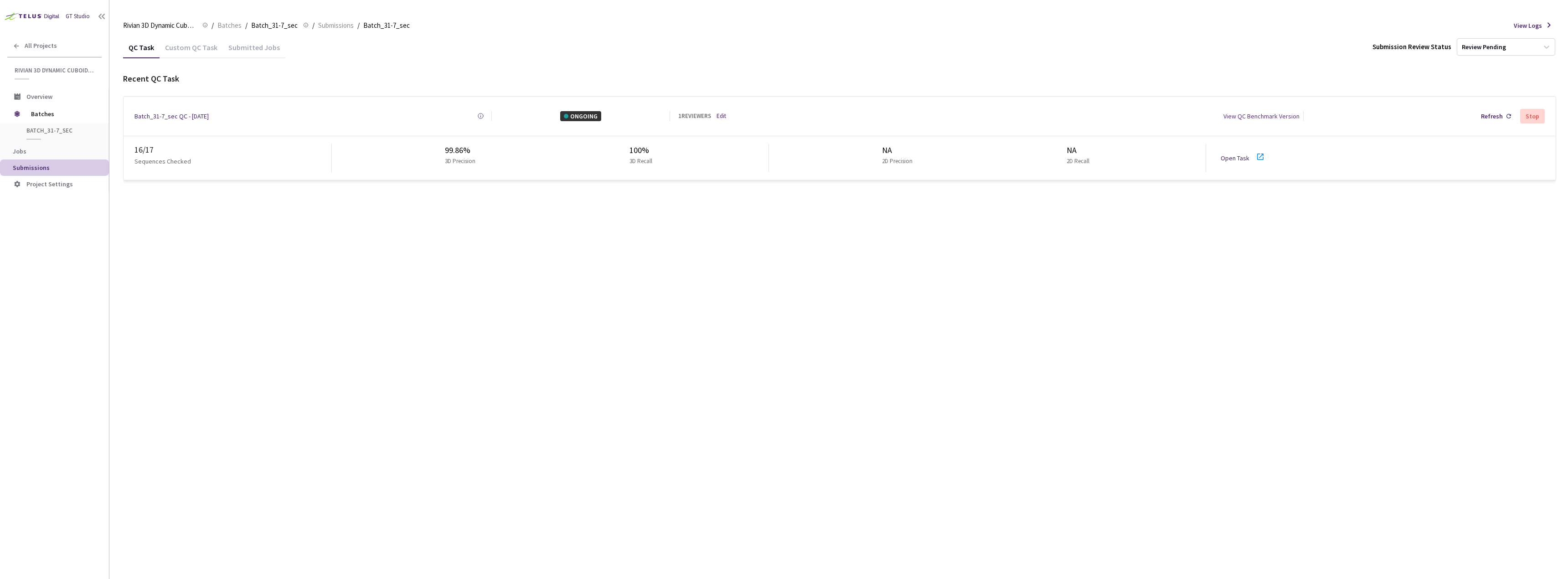
click at [1231, 154] on link "Open Task" at bounding box center [1235, 158] width 29 height 8
drag, startPoint x: 428, startPoint y: 351, endPoint x: 301, endPoint y: 284, distance: 143.6
click at [301, 284] on div "QC Task Custom QC Task Submitted Jobs Submission Review Status Review Pending R…" at bounding box center [839, 308] width 1433 height 543
click at [1510, 115] on icon at bounding box center [1508, 116] width 4 height 4
click at [50, 135] on div "Batch_31-7_sec" at bounding box center [57, 132] width 83 height 13
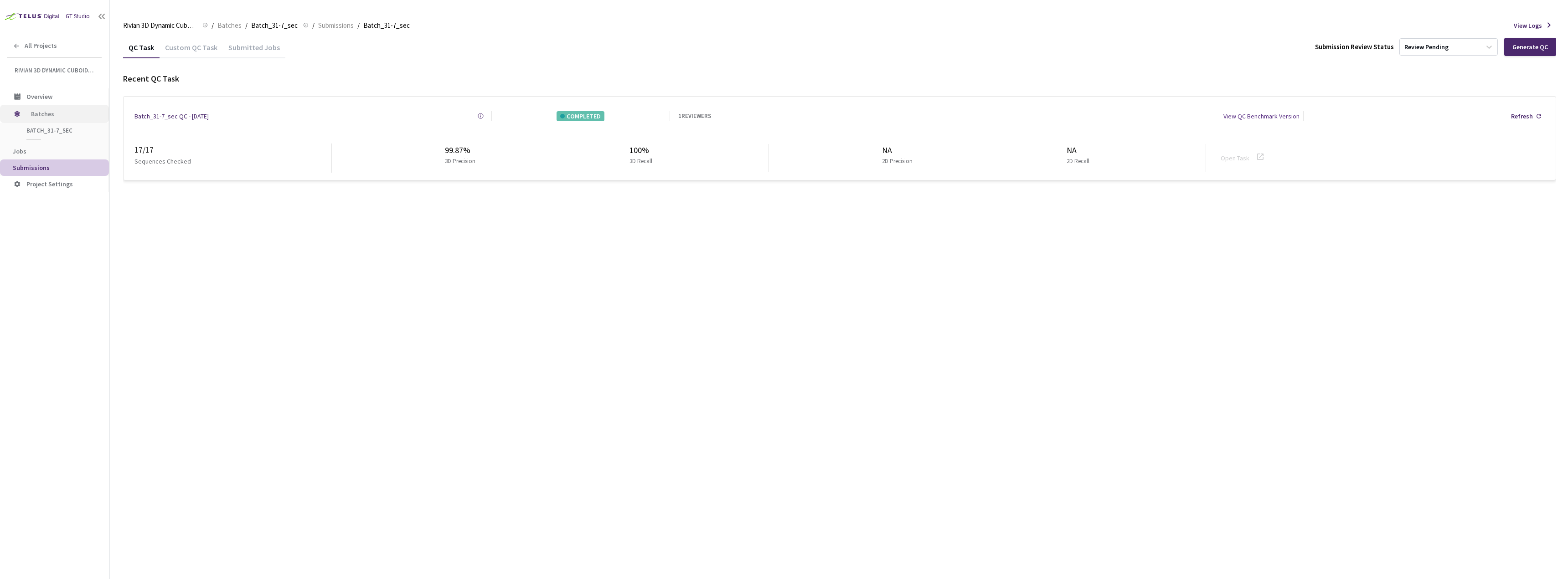
click at [45, 116] on span "Batches" at bounding box center [62, 114] width 62 height 19
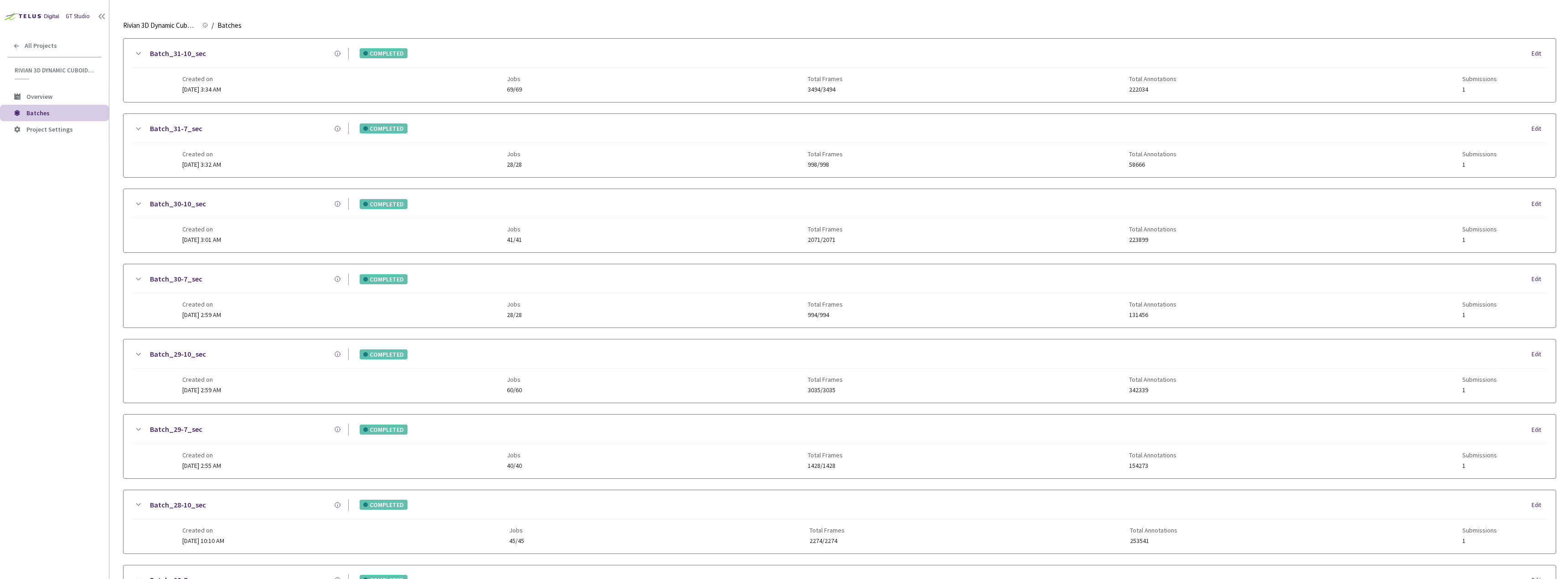
scroll to position [625, 0]
click at [221, 80] on span "Created on" at bounding box center [202, 83] width 39 height 7
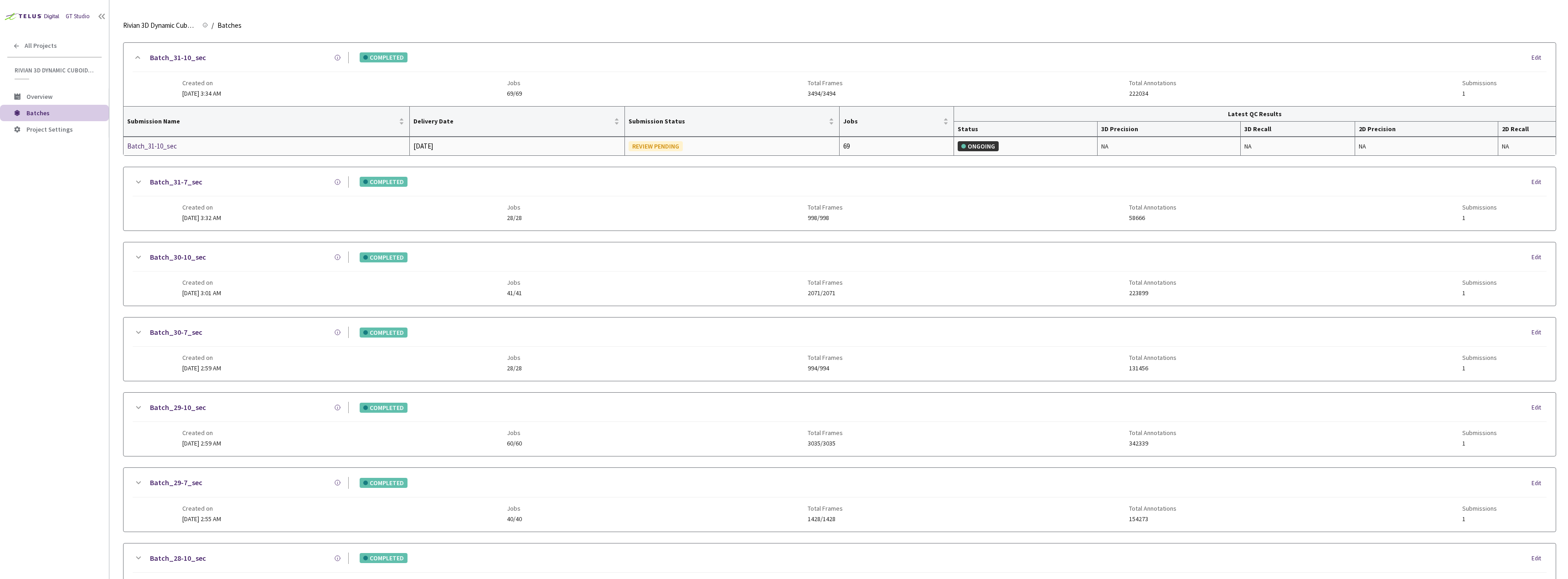
click at [157, 145] on div "Batch_31-10_sec" at bounding box center [176, 146] width 97 height 11
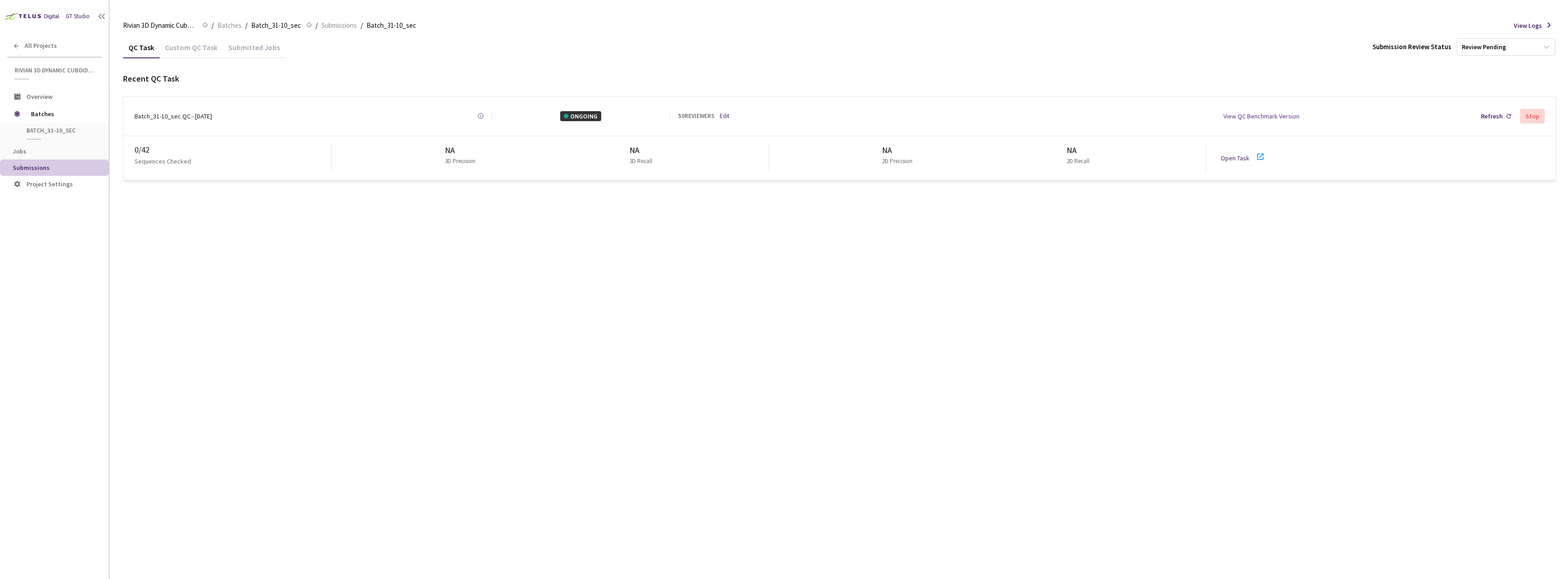
click at [1231, 156] on link "Open Task" at bounding box center [1235, 158] width 29 height 8
click at [1088, 155] on link "Open Task" at bounding box center [1080, 158] width 29 height 8
